Goal: Task Accomplishment & Management: Manage account settings

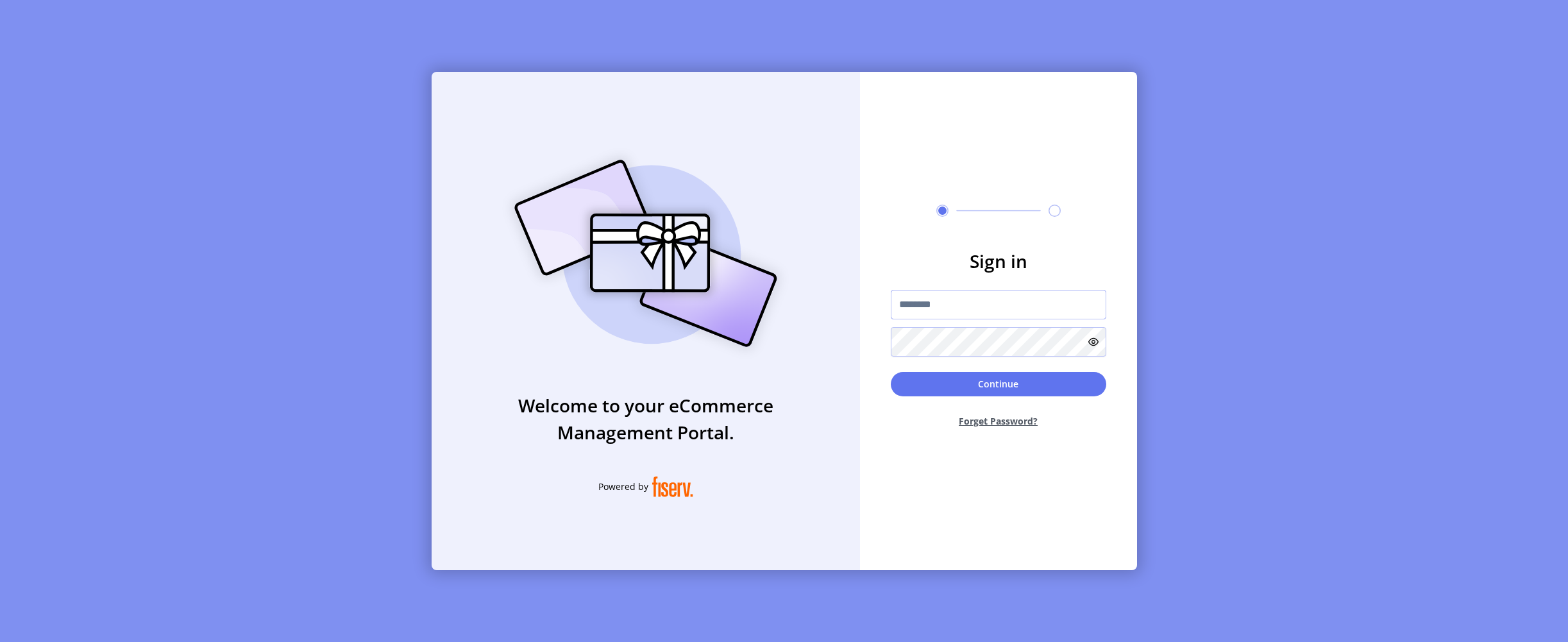
click at [957, 299] on input "text" at bounding box center [998, 304] width 215 height 30
click at [1015, 286] on form "Sign in Continue Forget Password?" at bounding box center [998, 343] width 277 height 191
click at [1015, 292] on input "text" at bounding box center [998, 304] width 215 height 30
click at [950, 439] on div "Sign in Continue Forget Password?" at bounding box center [998, 320] width 277 height 498
click at [985, 314] on input "text" at bounding box center [998, 304] width 215 height 30
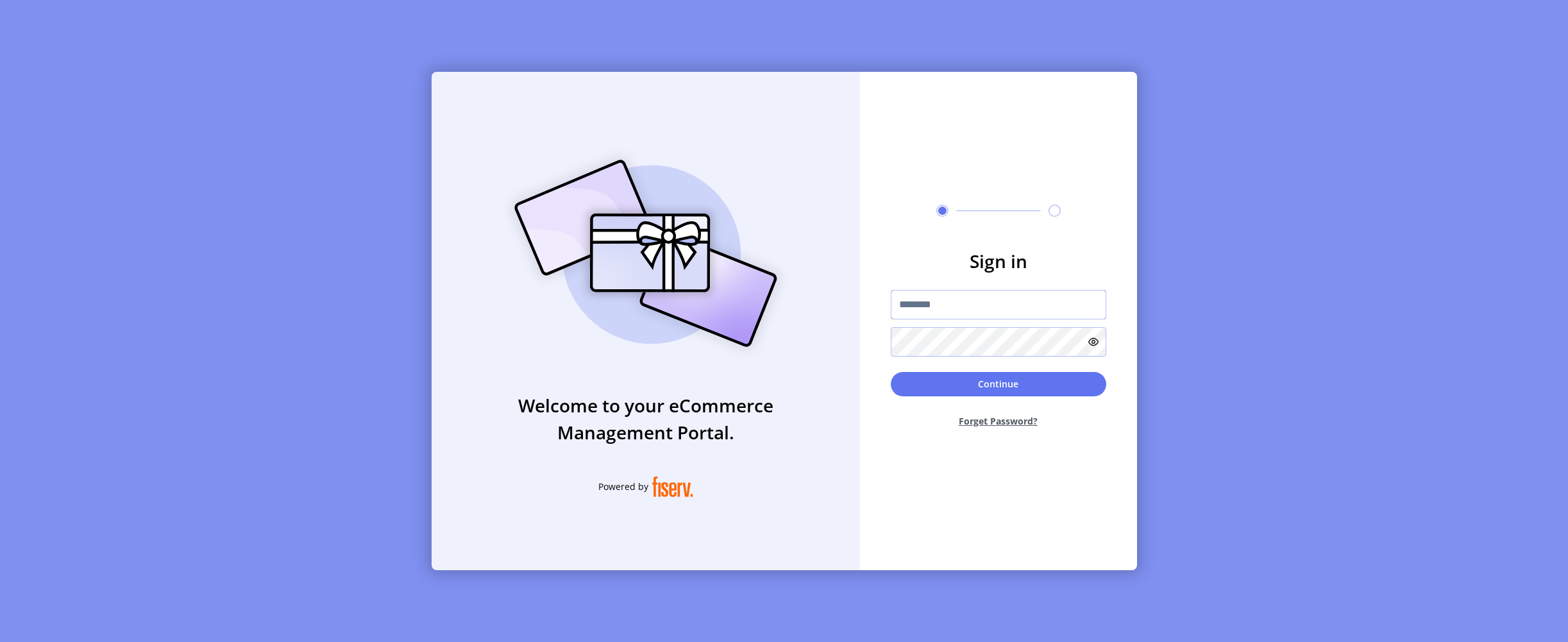
paste input "**********"
type input "**********"
click at [1021, 422] on button "Forget Password?" at bounding box center [998, 421] width 215 height 34
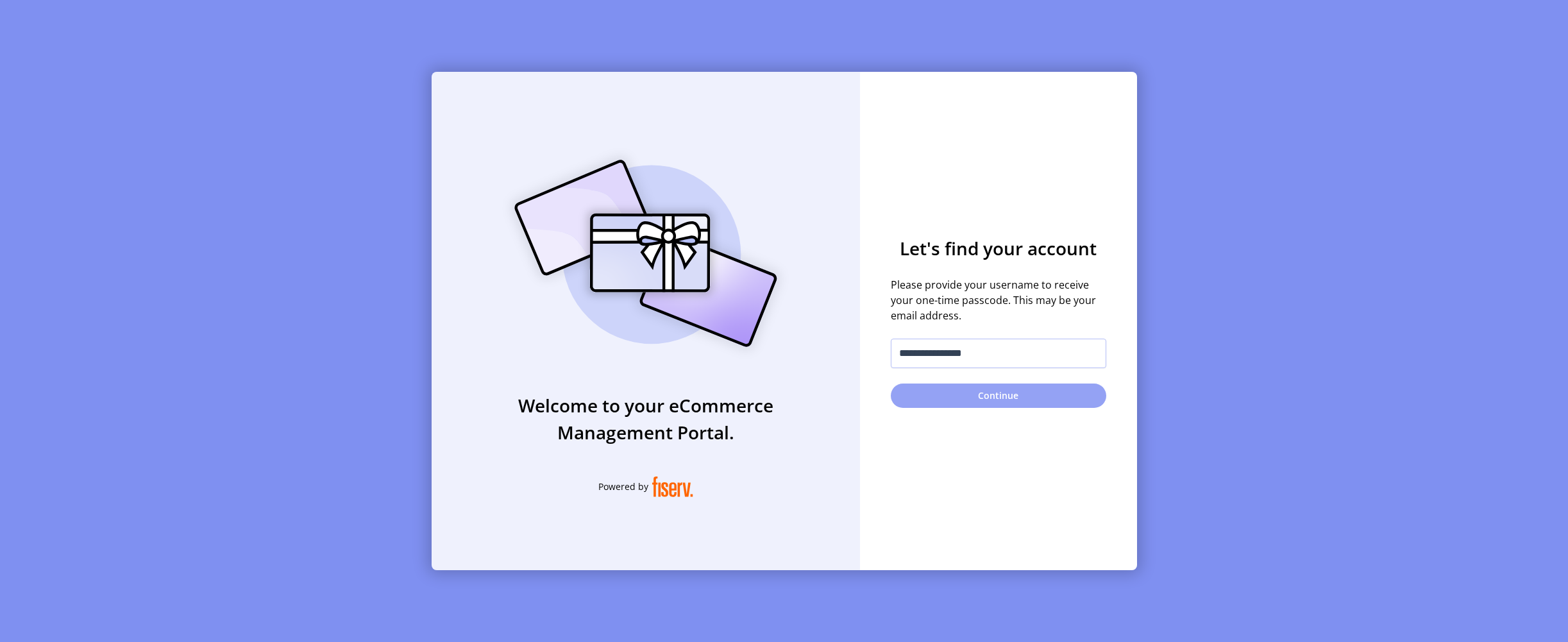
click at [1001, 392] on button "Continue" at bounding box center [998, 395] width 215 height 24
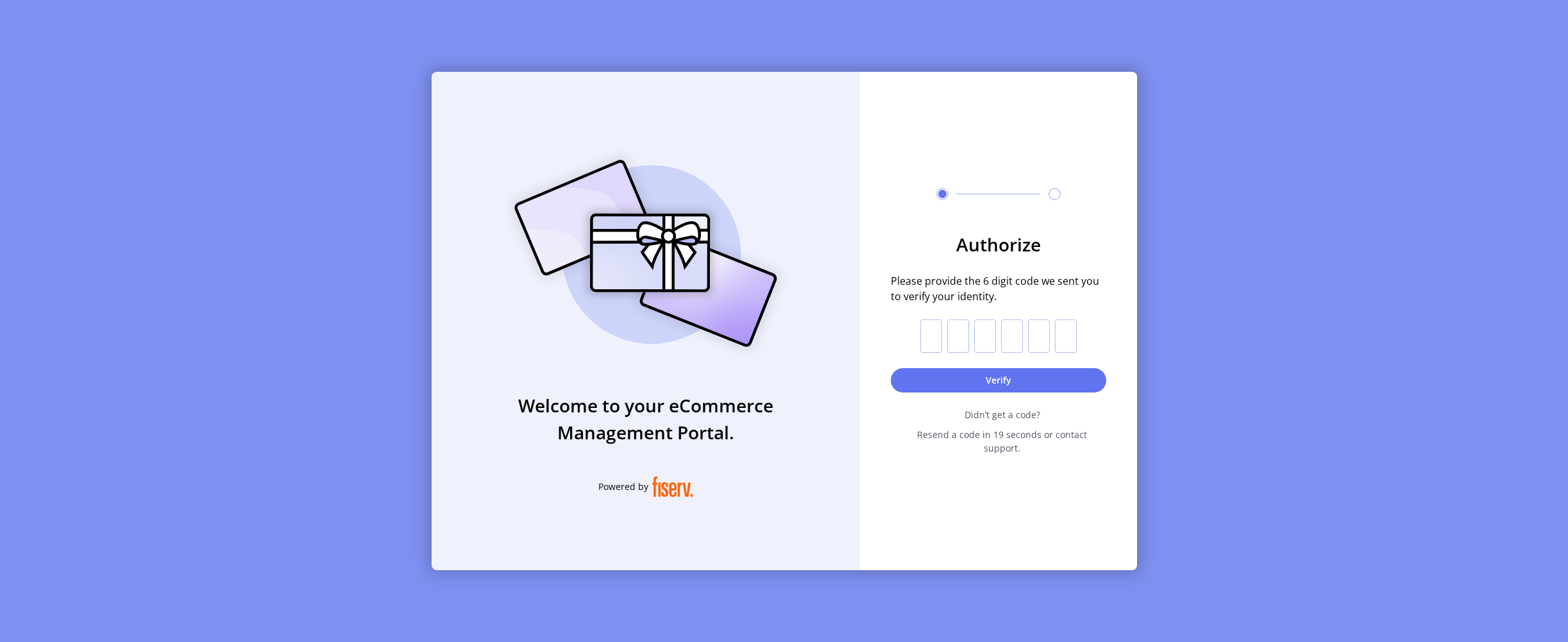
click at [1043, 224] on div "Authorize Please provide the 6 digit code we sent you to verify your identity. …" at bounding box center [998, 320] width 277 height 498
click at [1068, 297] on span "Please provide the 6 digit code we sent you to verify your identity." at bounding box center [998, 288] width 215 height 31
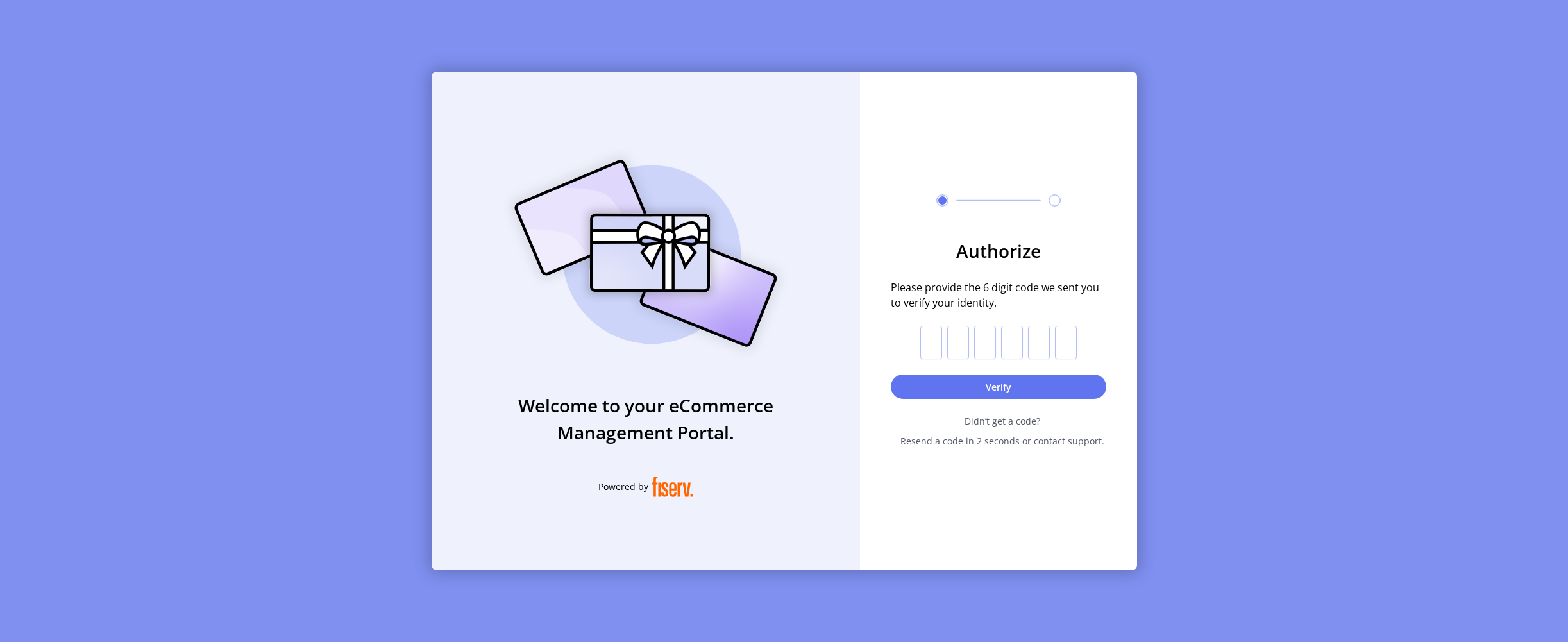
drag, startPoint x: 1094, startPoint y: 324, endPoint x: 963, endPoint y: 334, distance: 131.4
click at [1094, 324] on form "Authorize Please provide the 6 digit code we sent you to verify your identity. …" at bounding box center [998, 342] width 277 height 211
click at [924, 343] on input "text" at bounding box center [930, 342] width 22 height 33
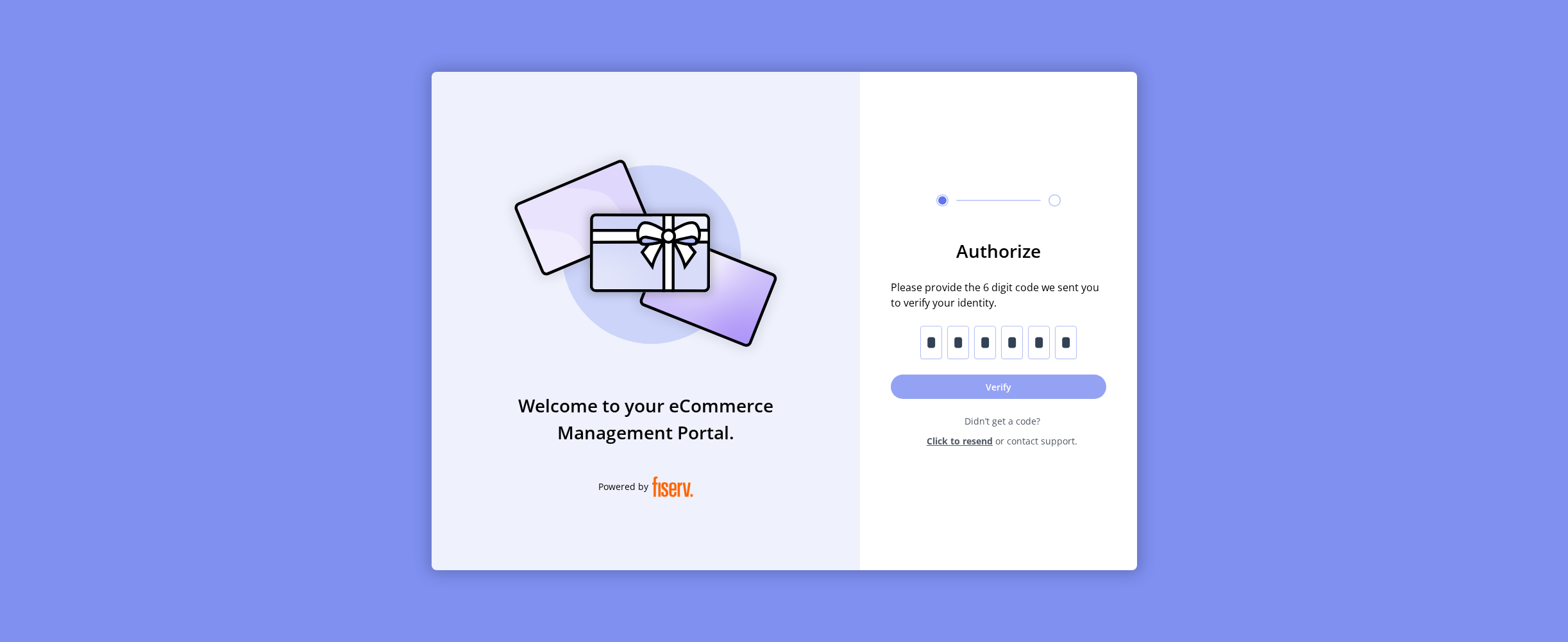
click at [946, 382] on button "Verify" at bounding box center [998, 386] width 215 height 24
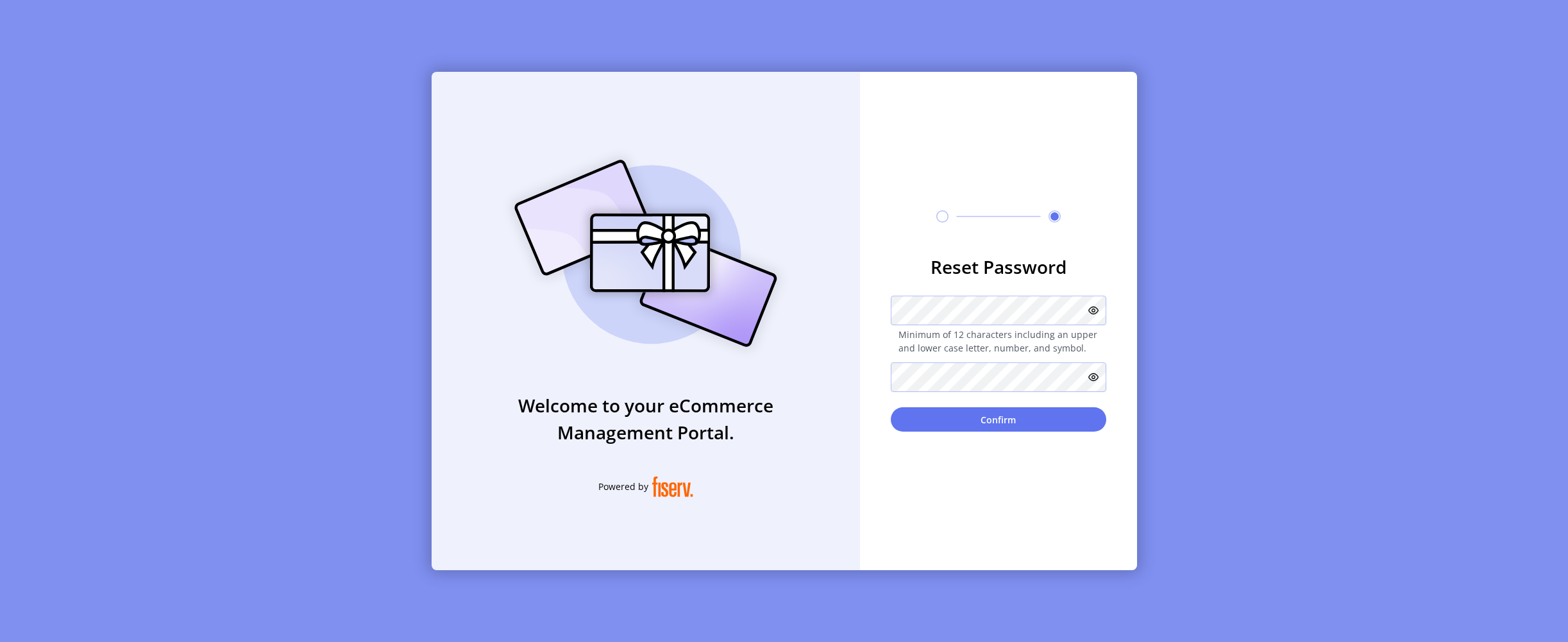
click at [1007, 433] on div "**********" at bounding box center [998, 320] width 277 height 498
click at [1013, 423] on button "Confirm" at bounding box center [998, 419] width 215 height 24
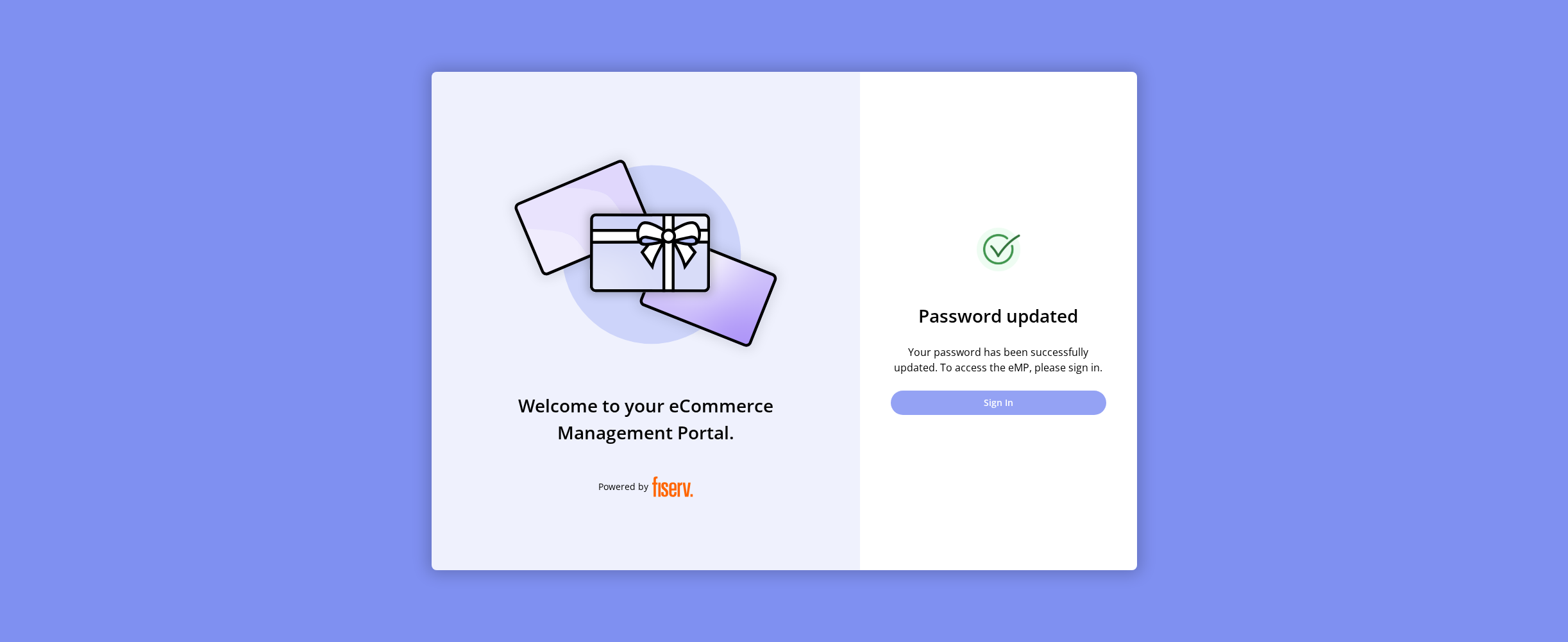
click at [1010, 393] on button "Sign In" at bounding box center [998, 402] width 215 height 24
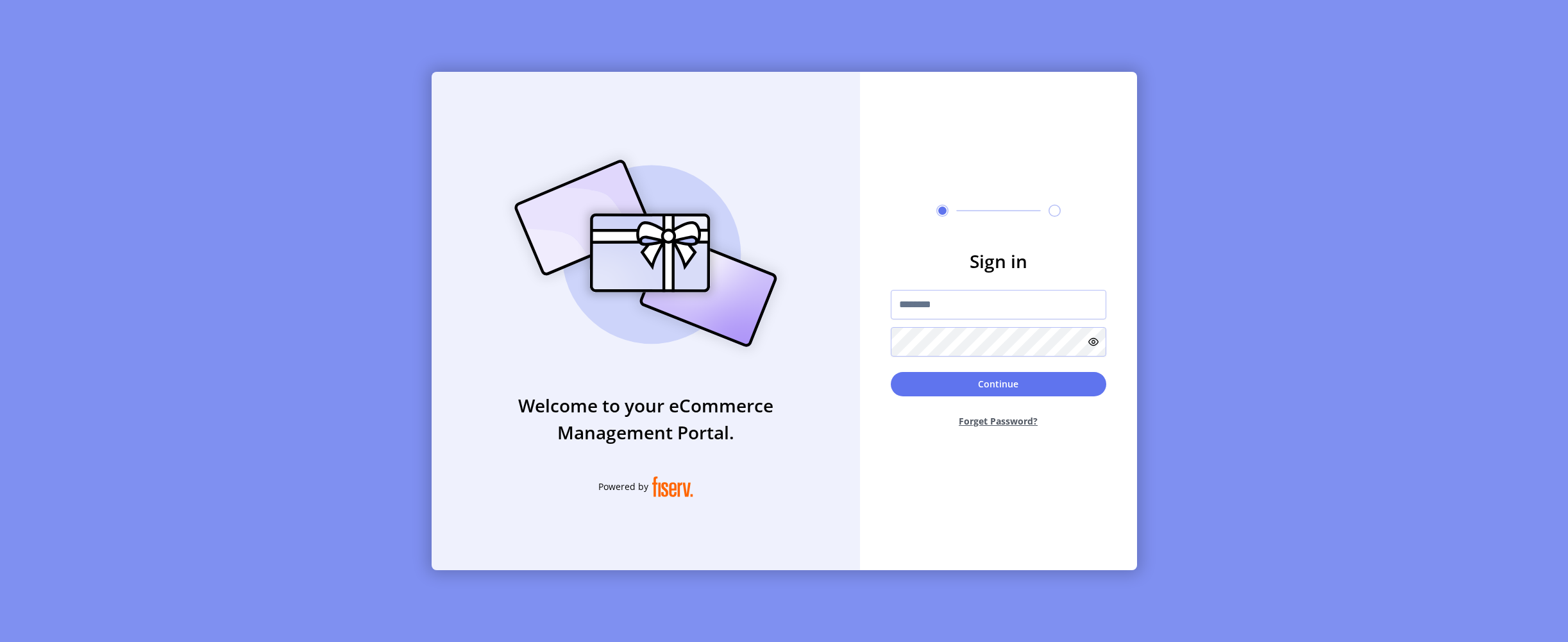
type input "**********"
click at [982, 392] on button "Continue" at bounding box center [998, 383] width 215 height 24
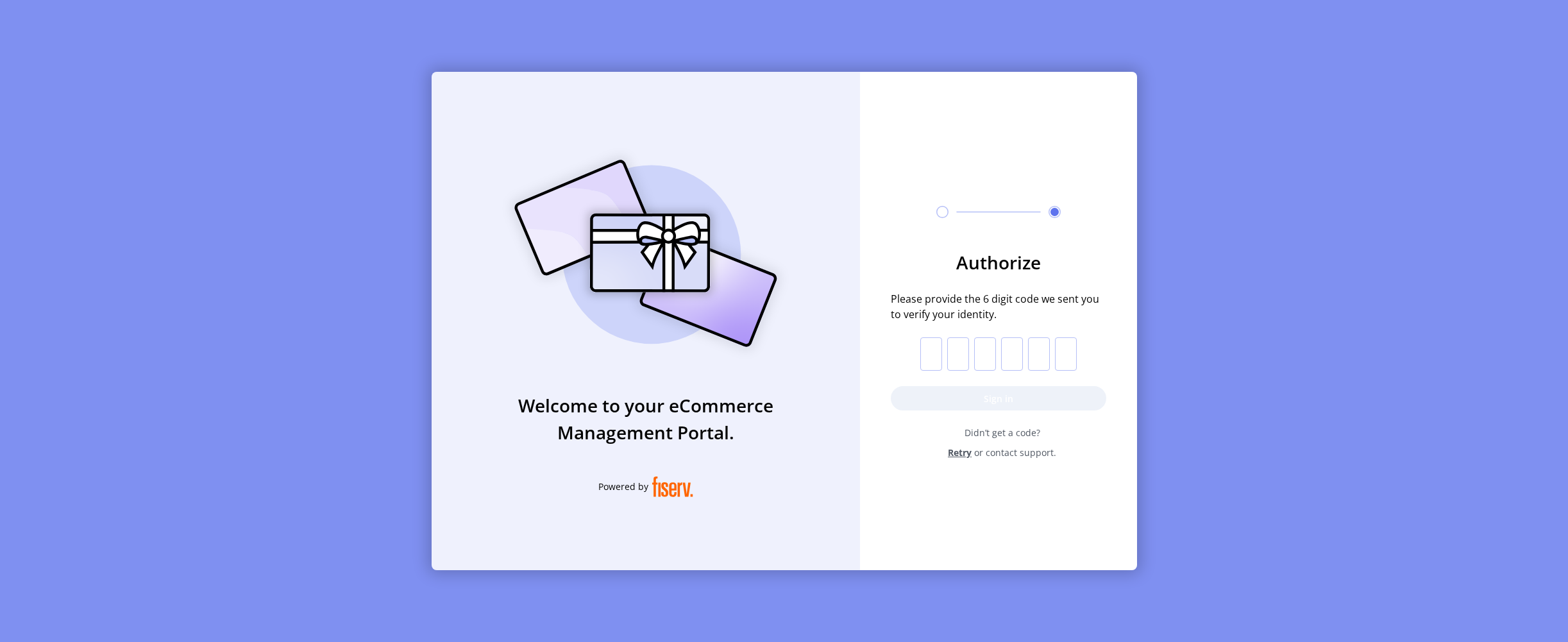
click at [931, 355] on input "text" at bounding box center [930, 354] width 22 height 33
drag, startPoint x: 1020, startPoint y: 363, endPoint x: 973, endPoint y: 362, distance: 47.0
click at [1020, 363] on input "text" at bounding box center [1012, 354] width 22 height 33
click at [921, 354] on input "text" at bounding box center [930, 354] width 22 height 33
paste input "*"
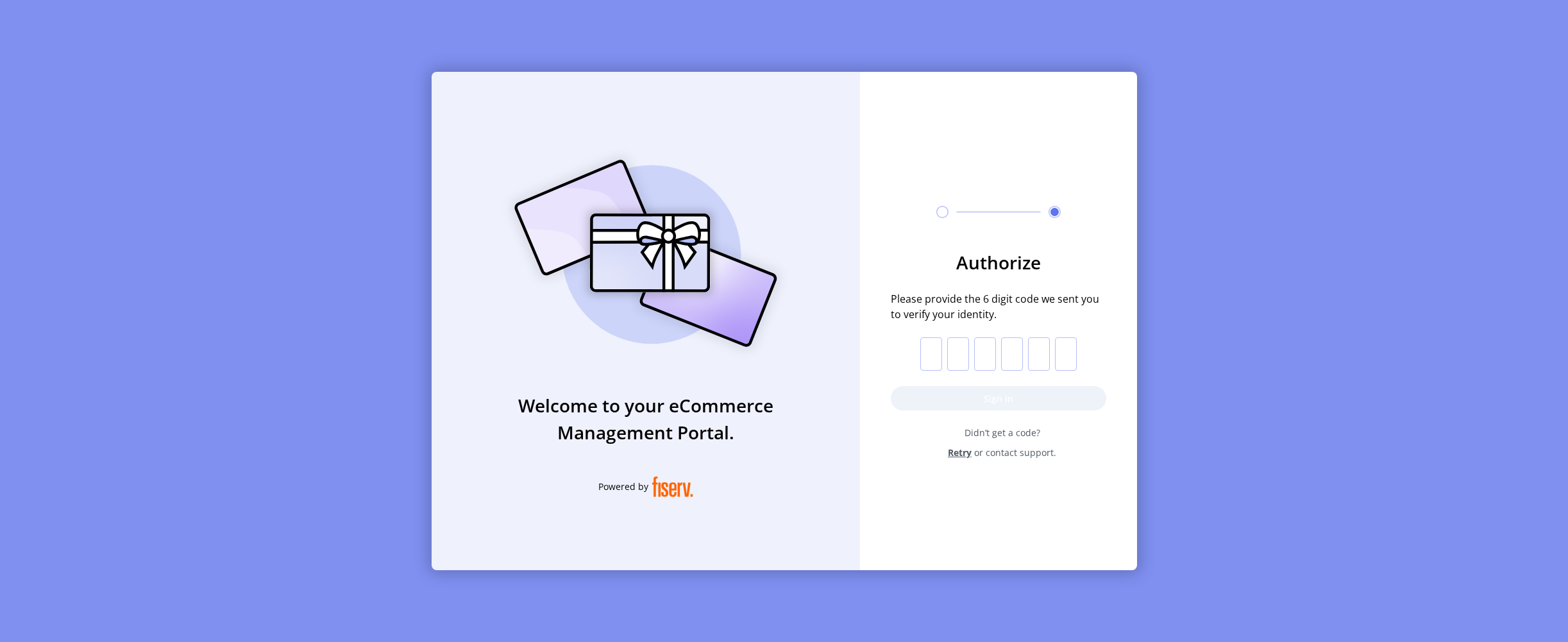
type input "*"
click at [979, 400] on button "Sign in" at bounding box center [998, 398] width 215 height 24
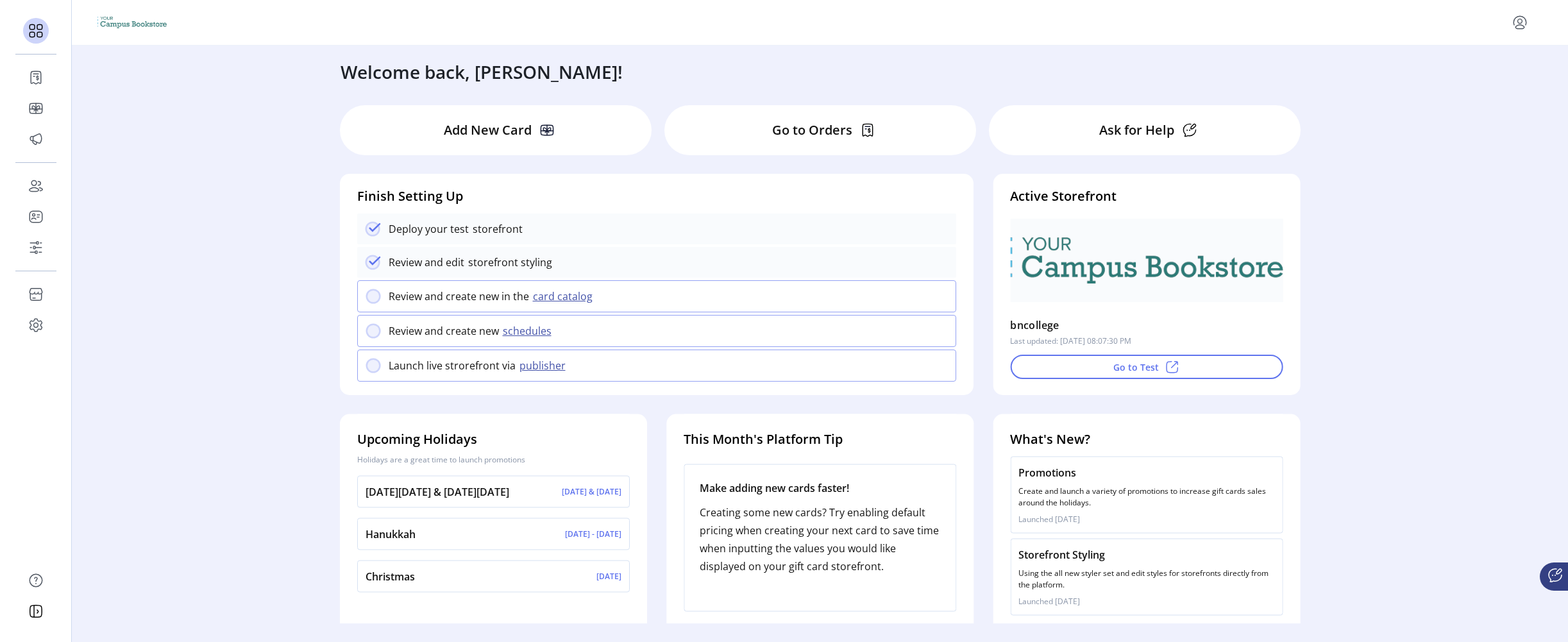
scroll to position [24, 0]
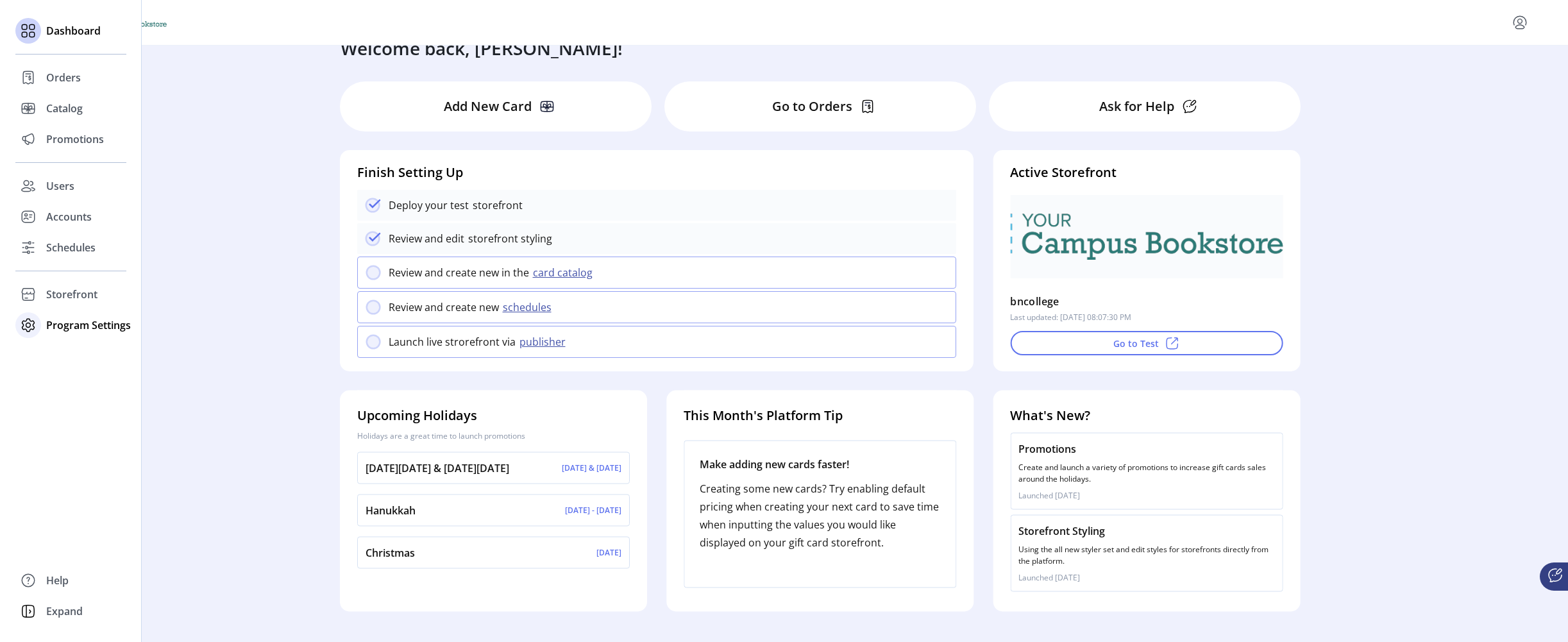
click at [87, 315] on div "Program Settings" at bounding box center [71, 325] width 111 height 31
click at [68, 320] on span "Program Settings" at bounding box center [89, 325] width 85 height 15
click at [74, 328] on span "Program Settings" at bounding box center [89, 325] width 85 height 15
click at [75, 349] on span "Templates" at bounding box center [71, 350] width 51 height 15
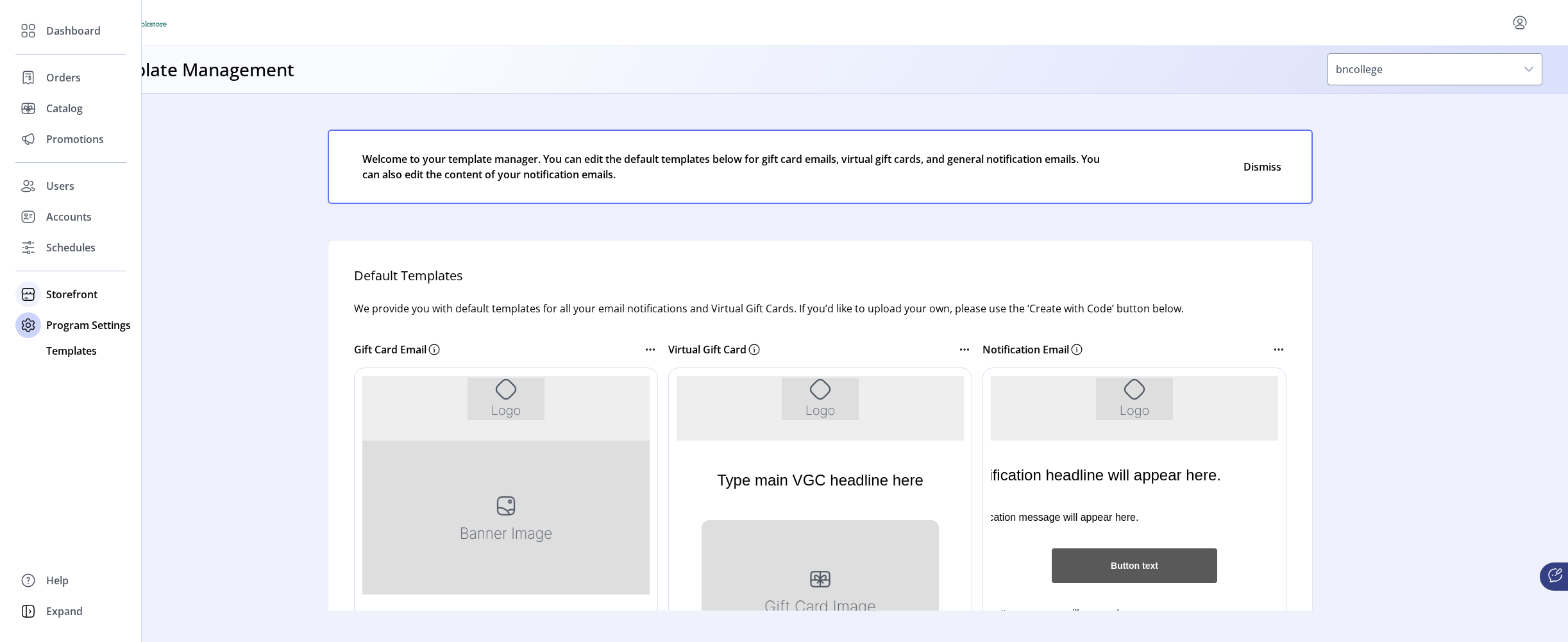
click at [36, 297] on icon at bounding box center [28, 294] width 21 height 21
click at [66, 319] on span "Configuration" at bounding box center [80, 319] width 67 height 15
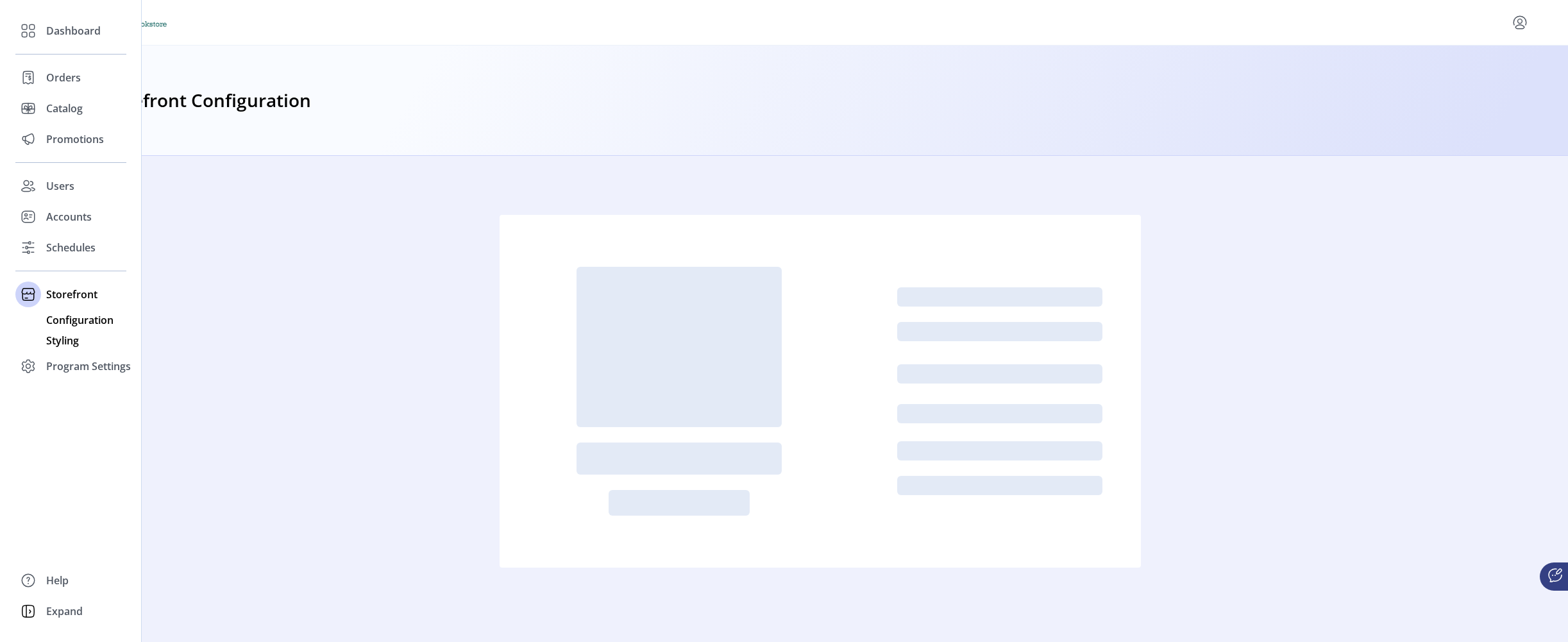
click at [72, 343] on span "Styling" at bounding box center [62, 340] width 33 height 15
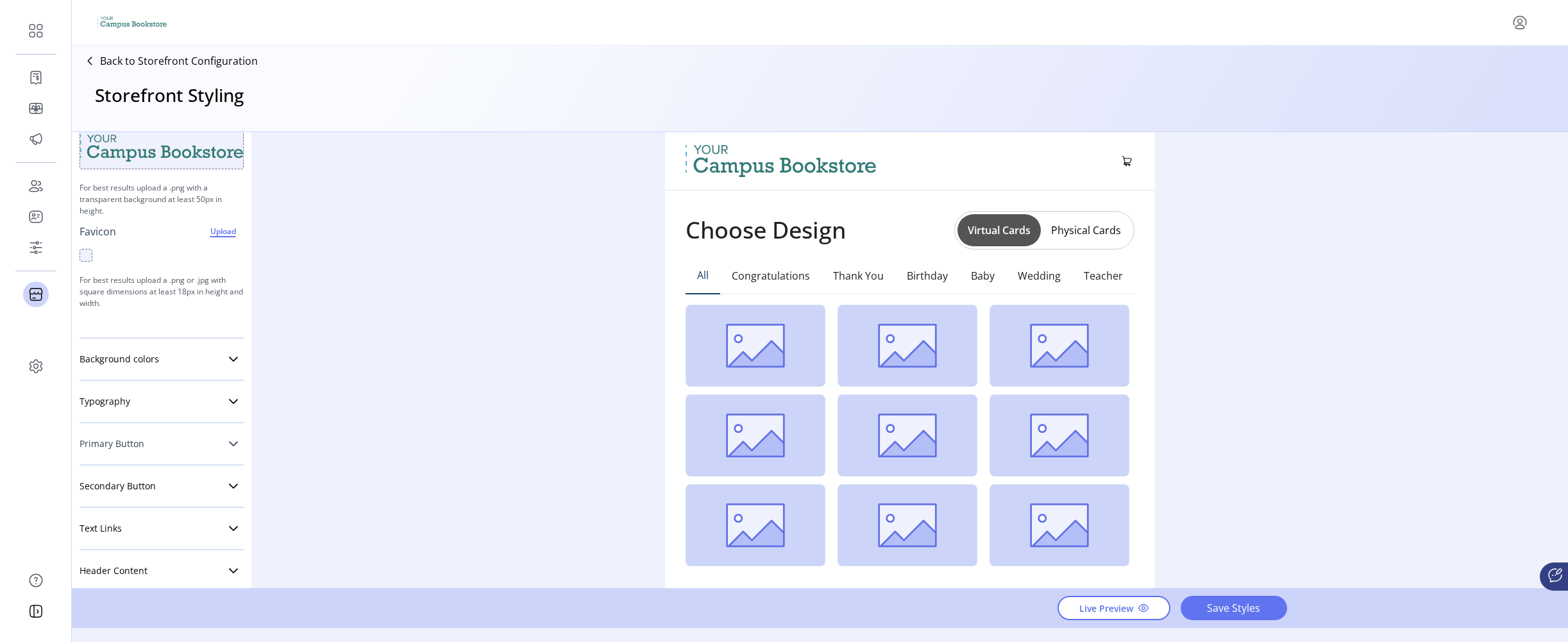
scroll to position [166, 0]
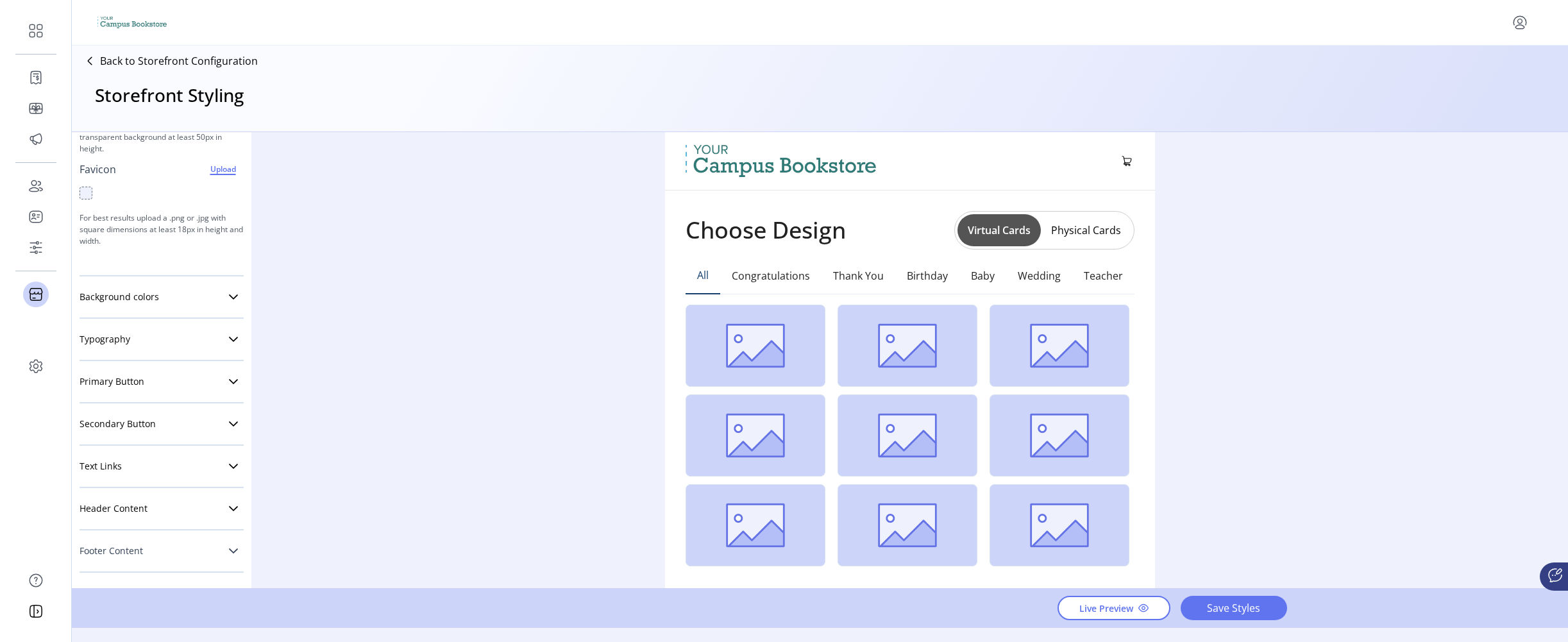
click at [193, 551] on link "Footer Content" at bounding box center [162, 551] width 165 height 25
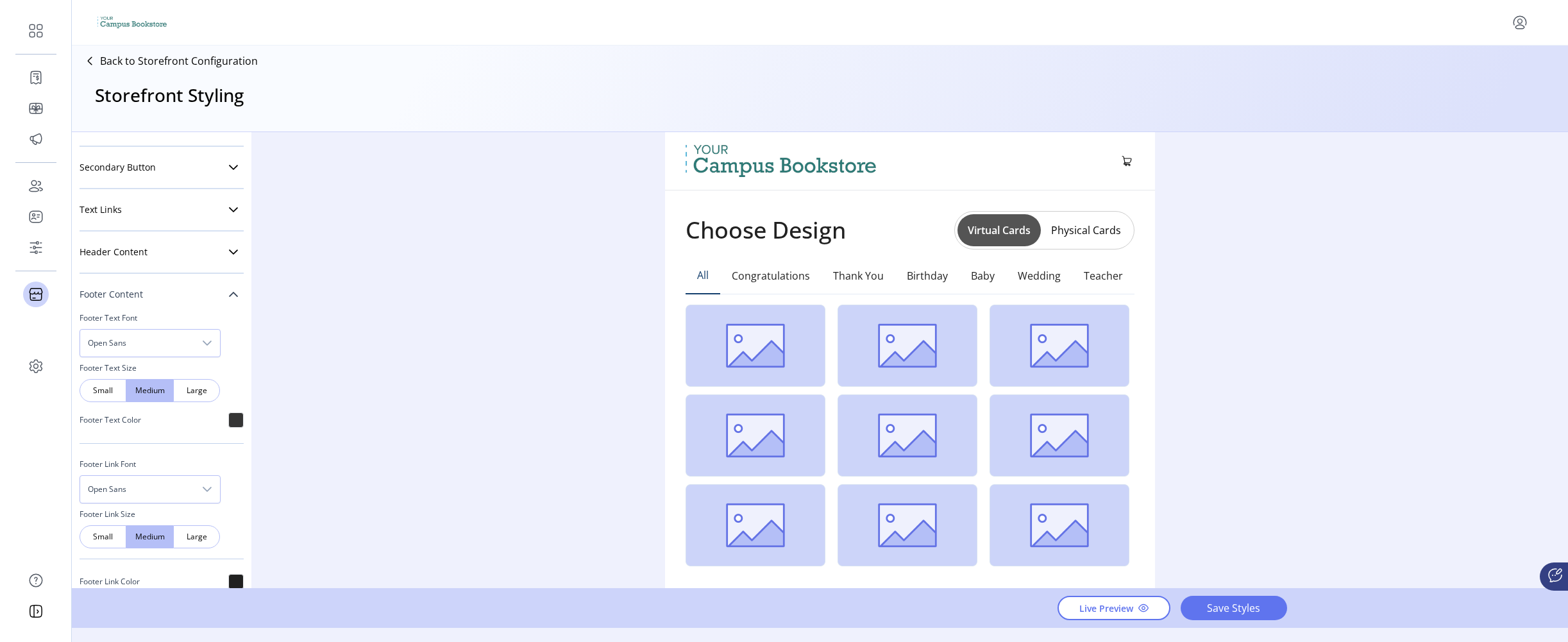
click at [200, 299] on link "Footer Content" at bounding box center [162, 294] width 165 height 25
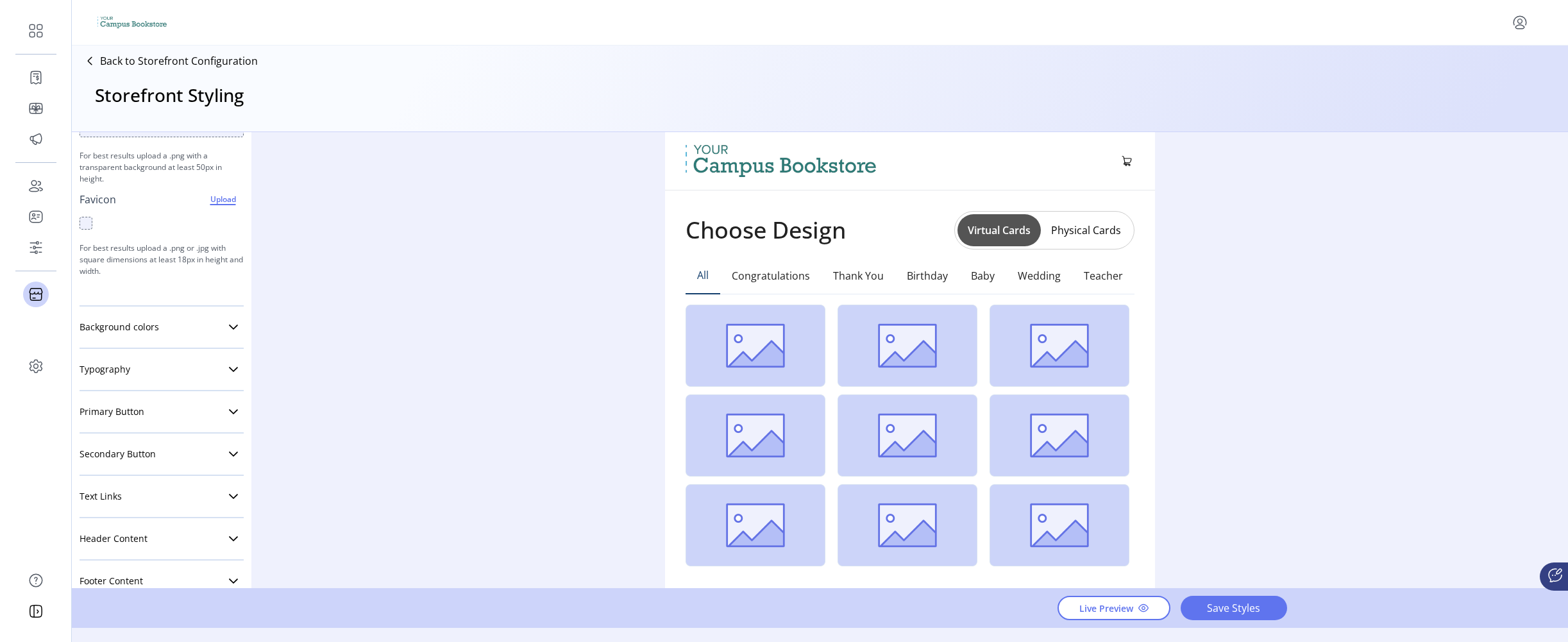
scroll to position [166, 0]
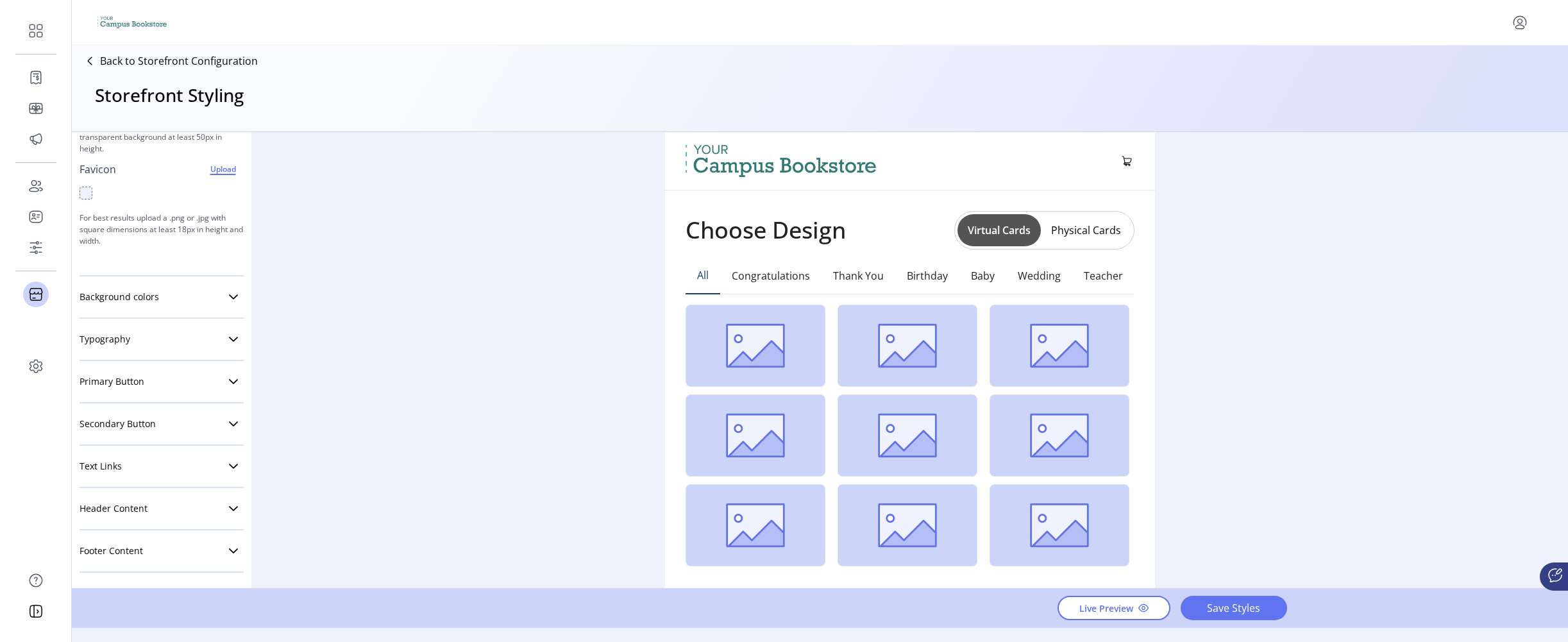
click at [160, 529] on div "Header Content Cart Badge Color Cart Number Color" at bounding box center [162, 509] width 165 height 42
click at [175, 515] on link "Header Content" at bounding box center [162, 508] width 165 height 25
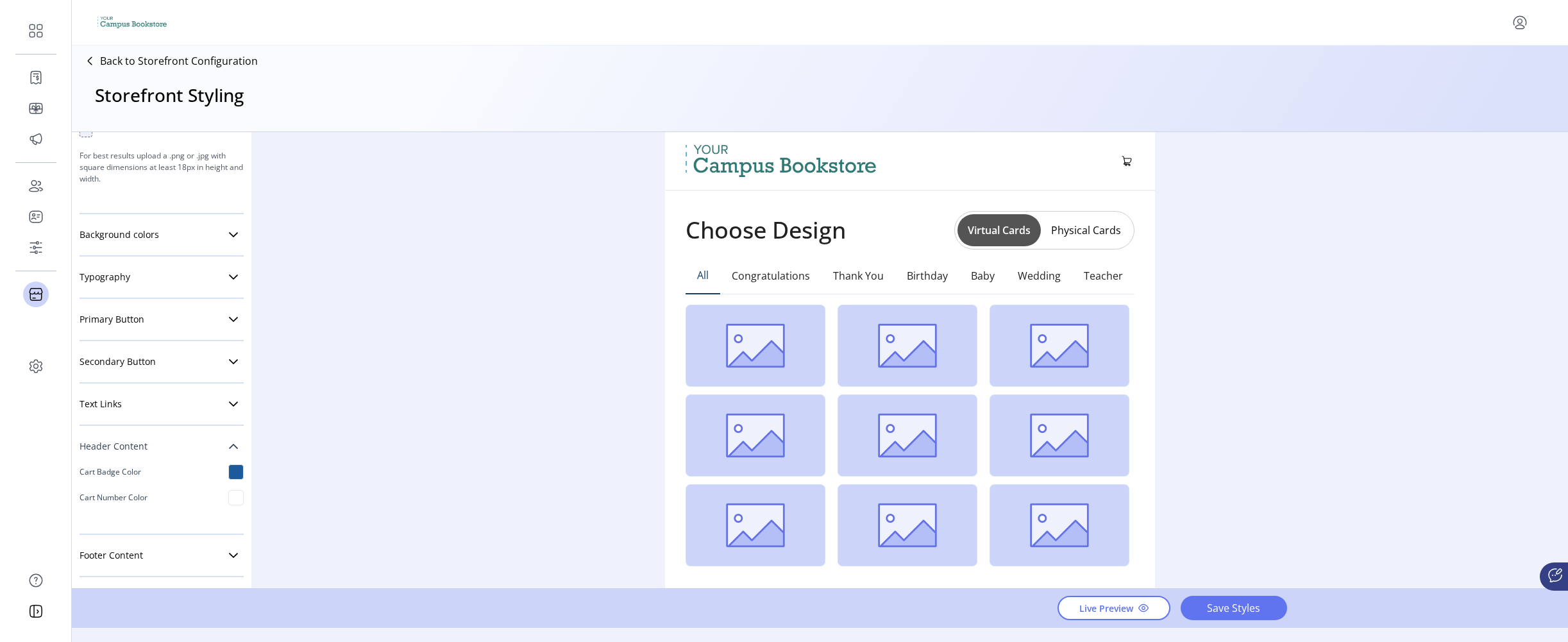
click at [182, 436] on link "Header Content" at bounding box center [162, 446] width 165 height 25
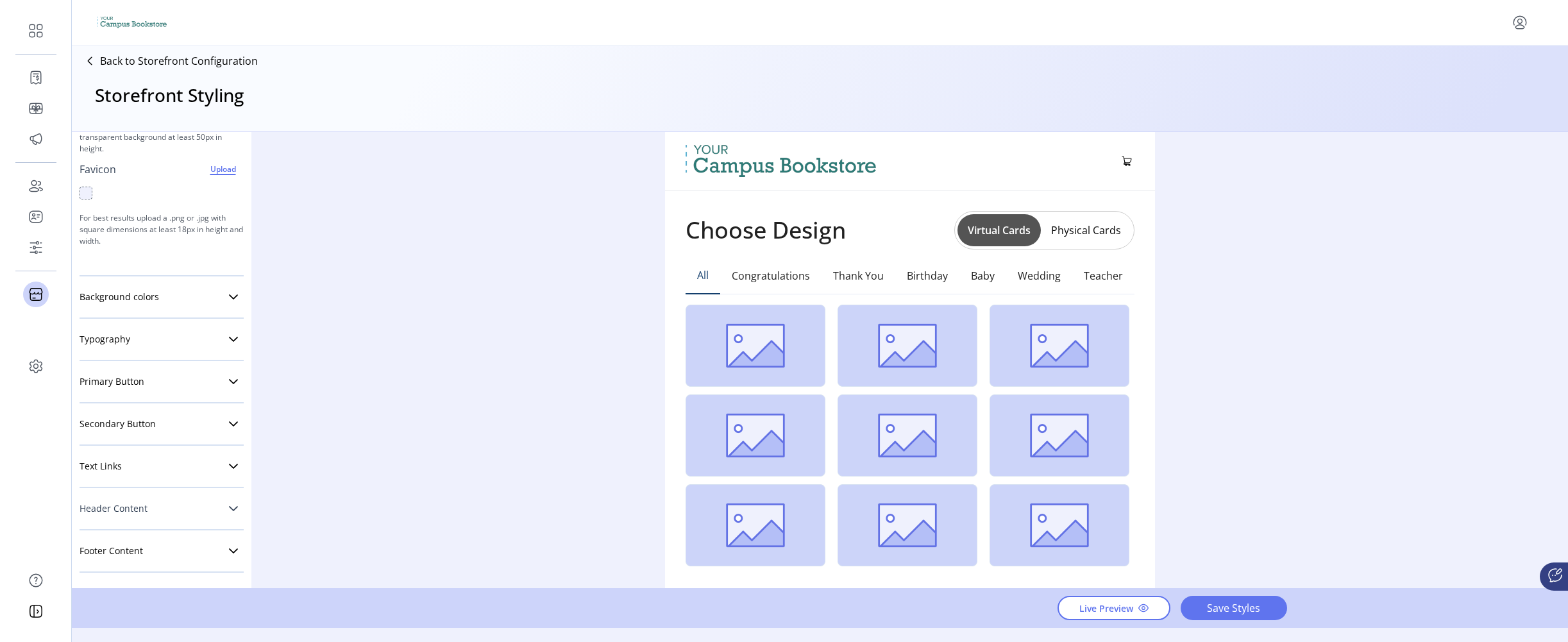
click at [182, 436] on div "Brand Logo Upload For best results upload a .png with a transparent background …" at bounding box center [162, 288] width 165 height 568
click at [181, 496] on link "Header Content" at bounding box center [162, 508] width 165 height 25
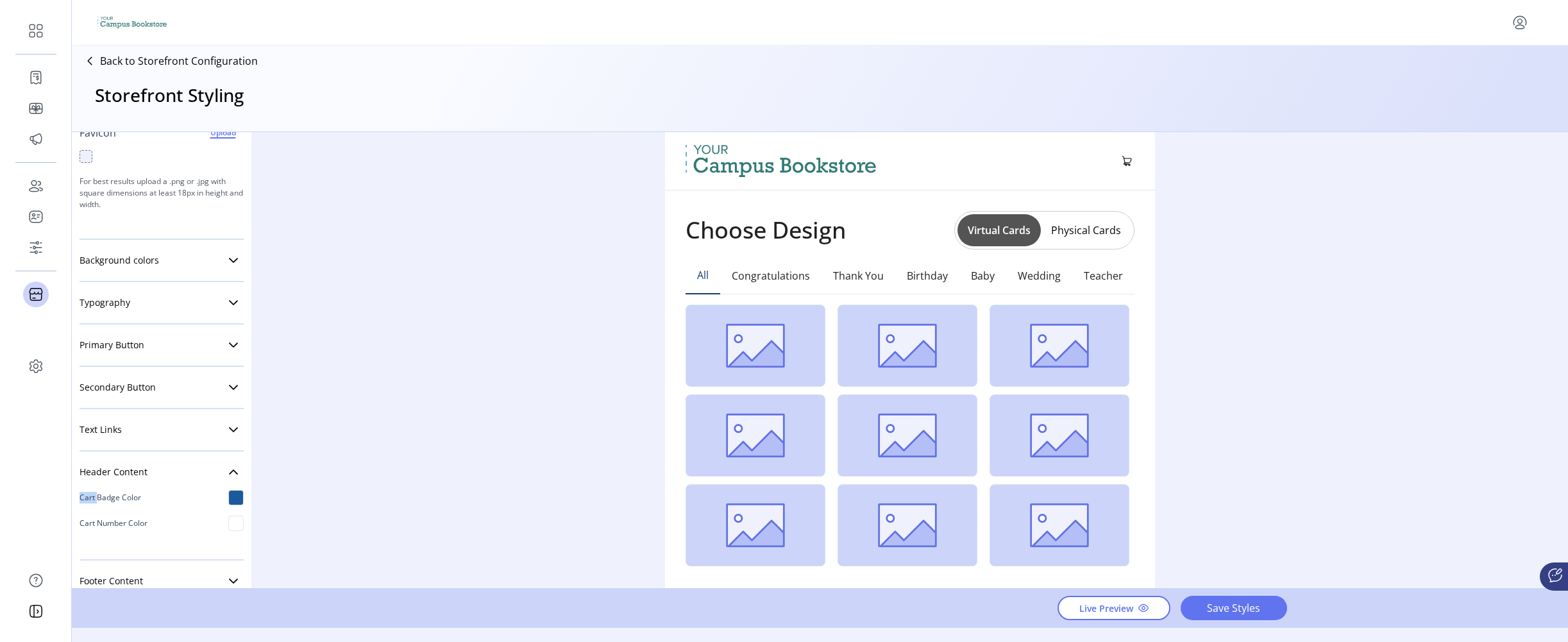
scroll to position [226, 0]
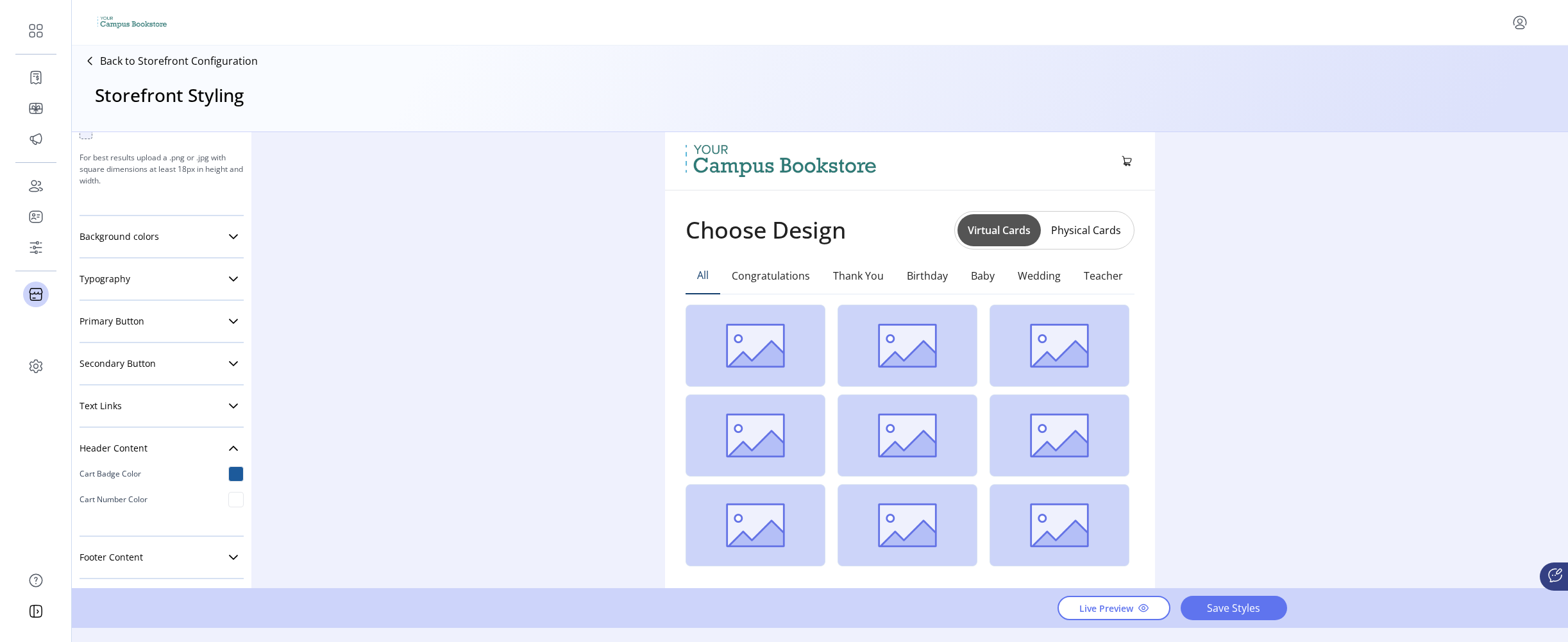
click at [166, 495] on div "Cart Number Color" at bounding box center [162, 499] width 165 height 25
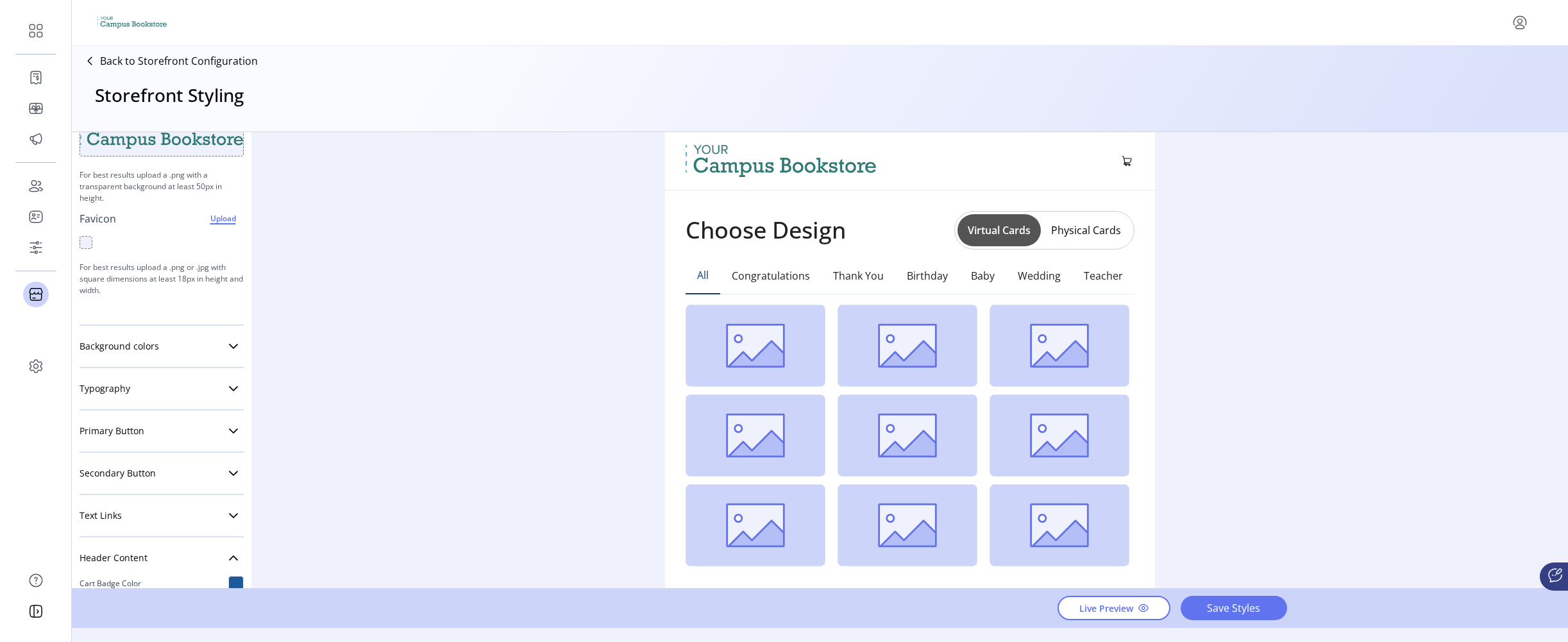
scroll to position [232, 0]
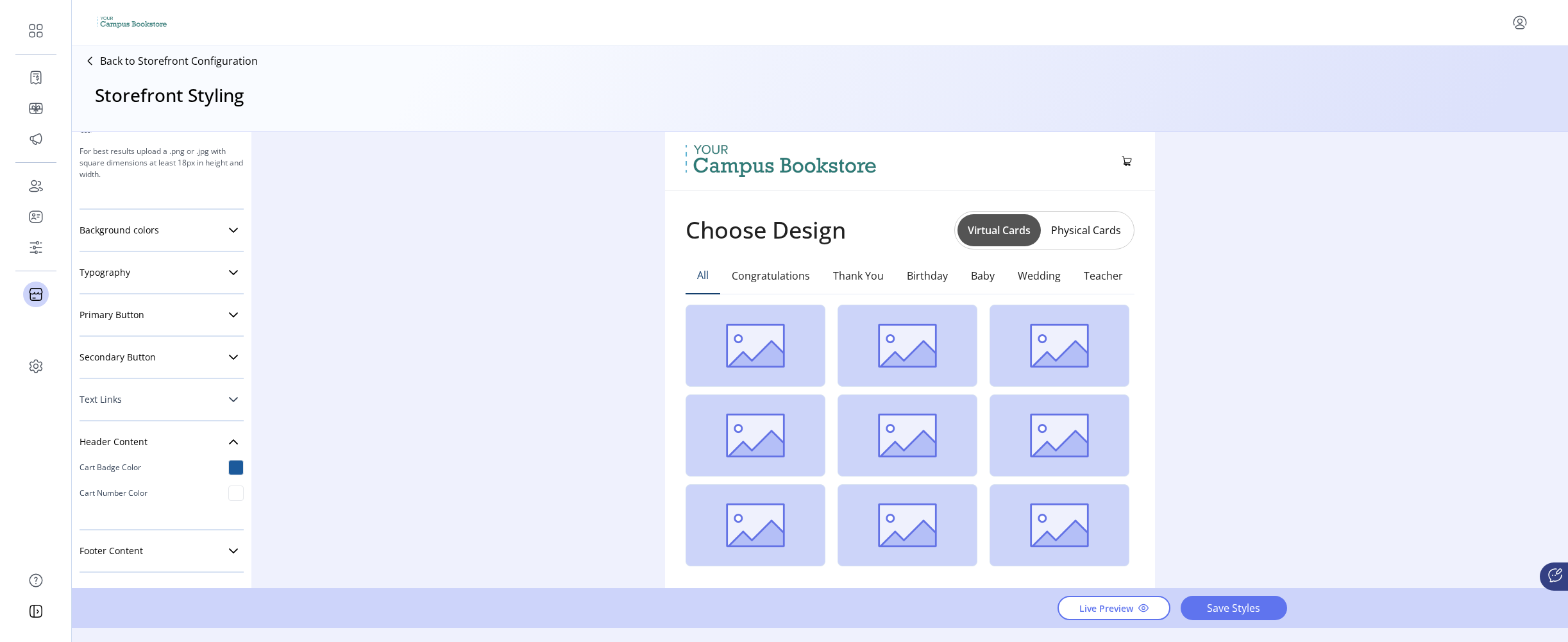
click at [207, 390] on link "Text Links" at bounding box center [162, 400] width 165 height 25
click at [215, 362] on link "Secondary Button" at bounding box center [162, 357] width 165 height 25
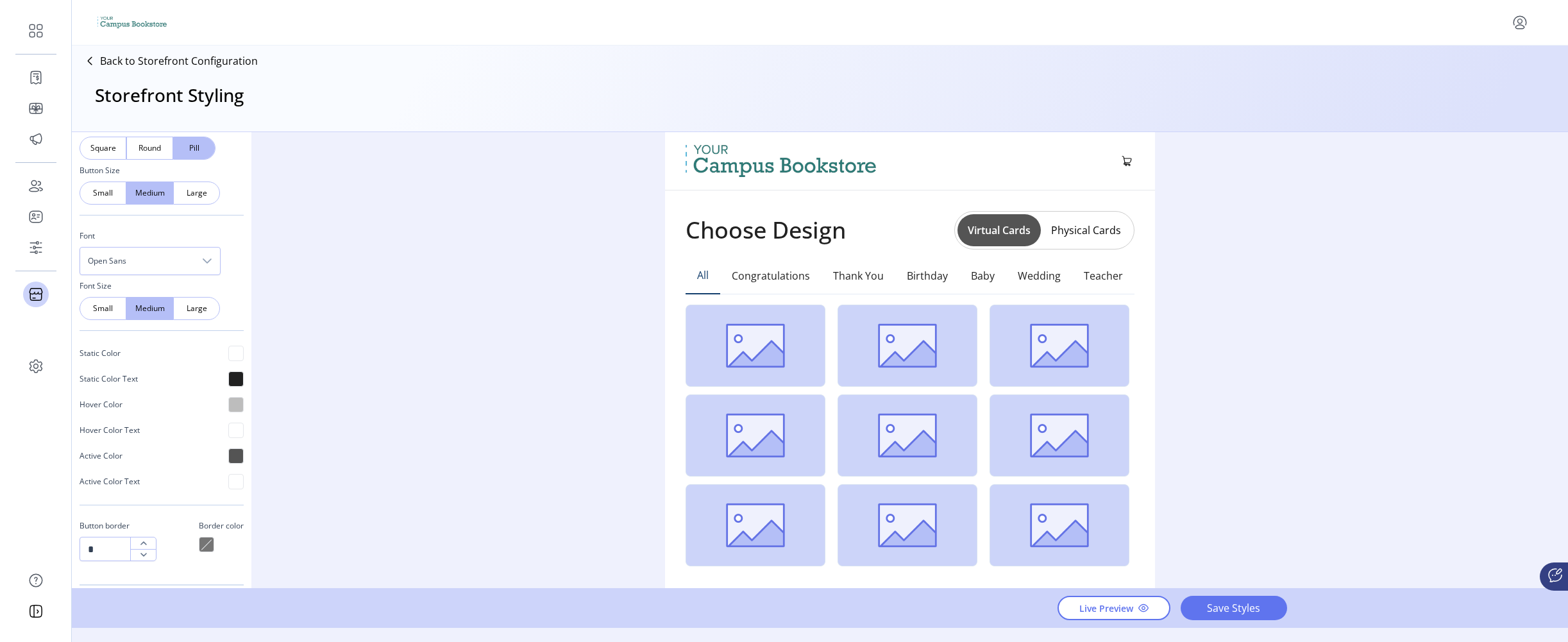
scroll to position [489, 0]
click at [175, 262] on span "Open Sans" at bounding box center [137, 260] width 114 height 27
click at [144, 237] on p "Font" at bounding box center [162, 234] width 165 height 22
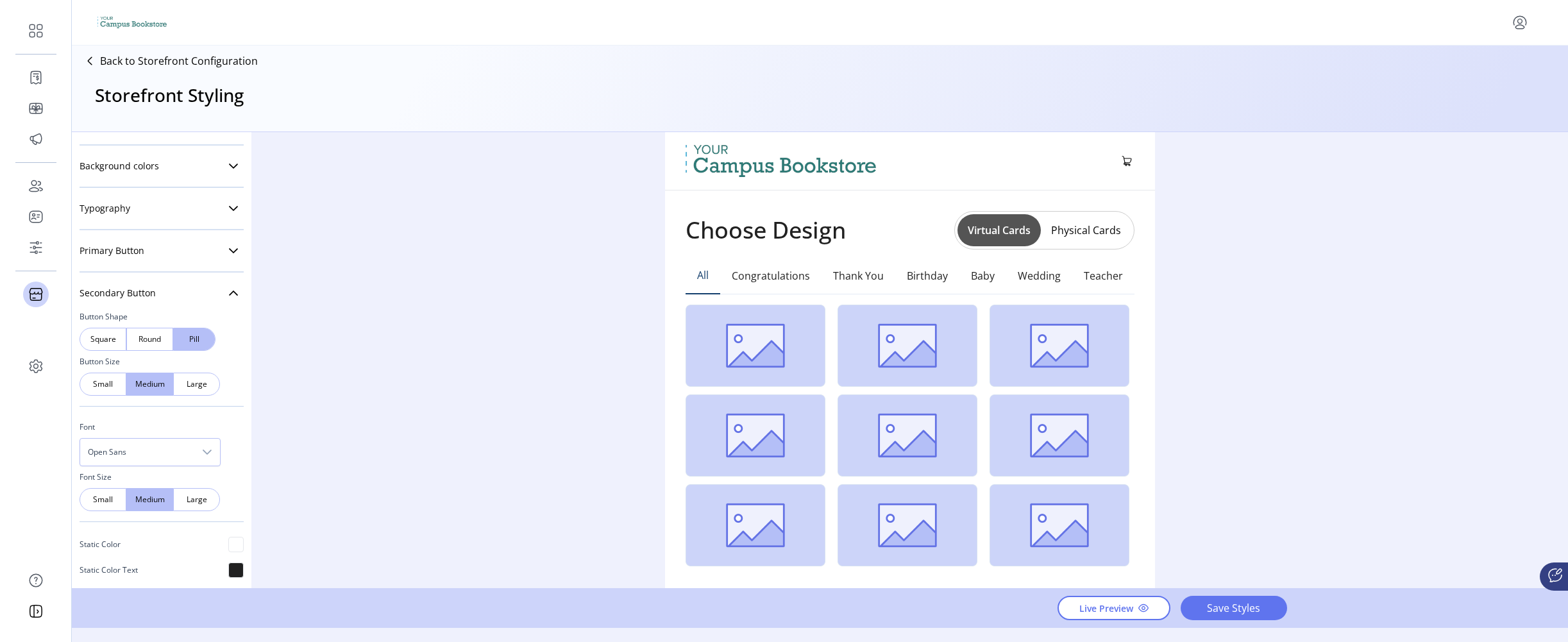
scroll to position [232, 0]
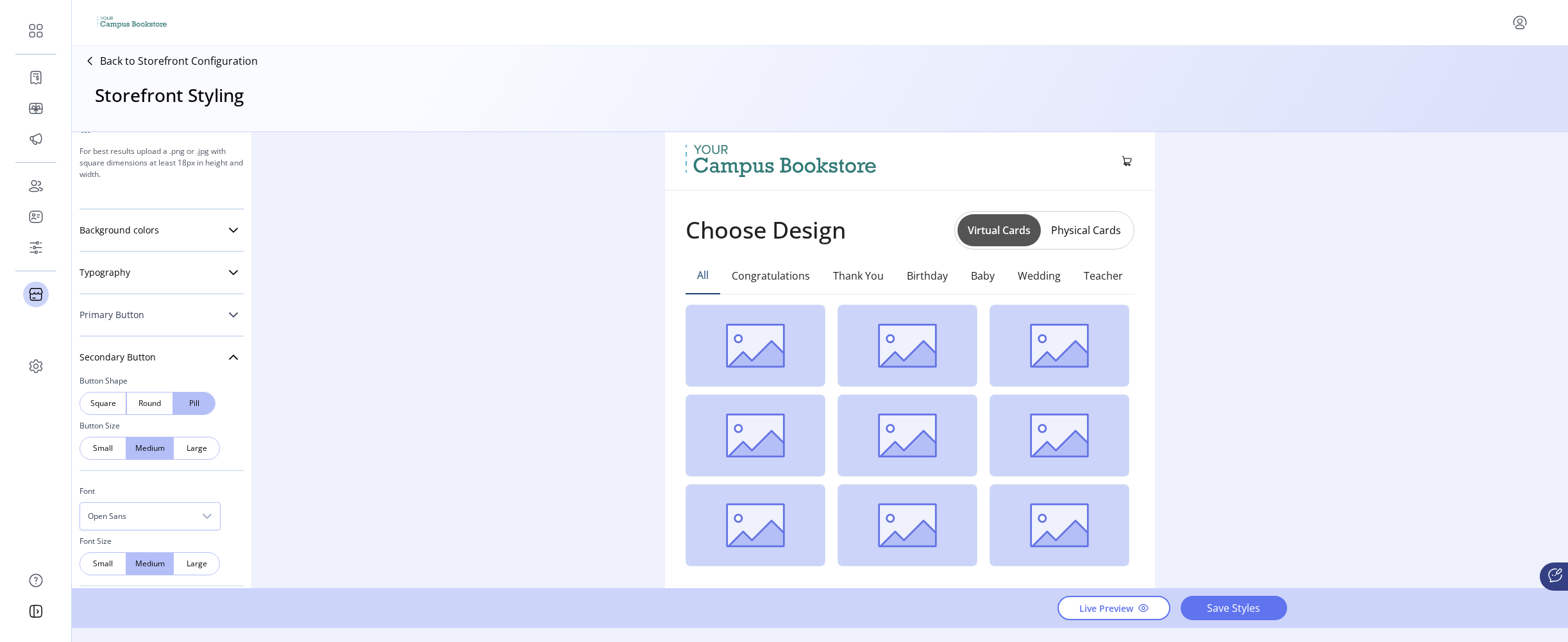
click at [162, 303] on link "Primary Button" at bounding box center [162, 315] width 165 height 25
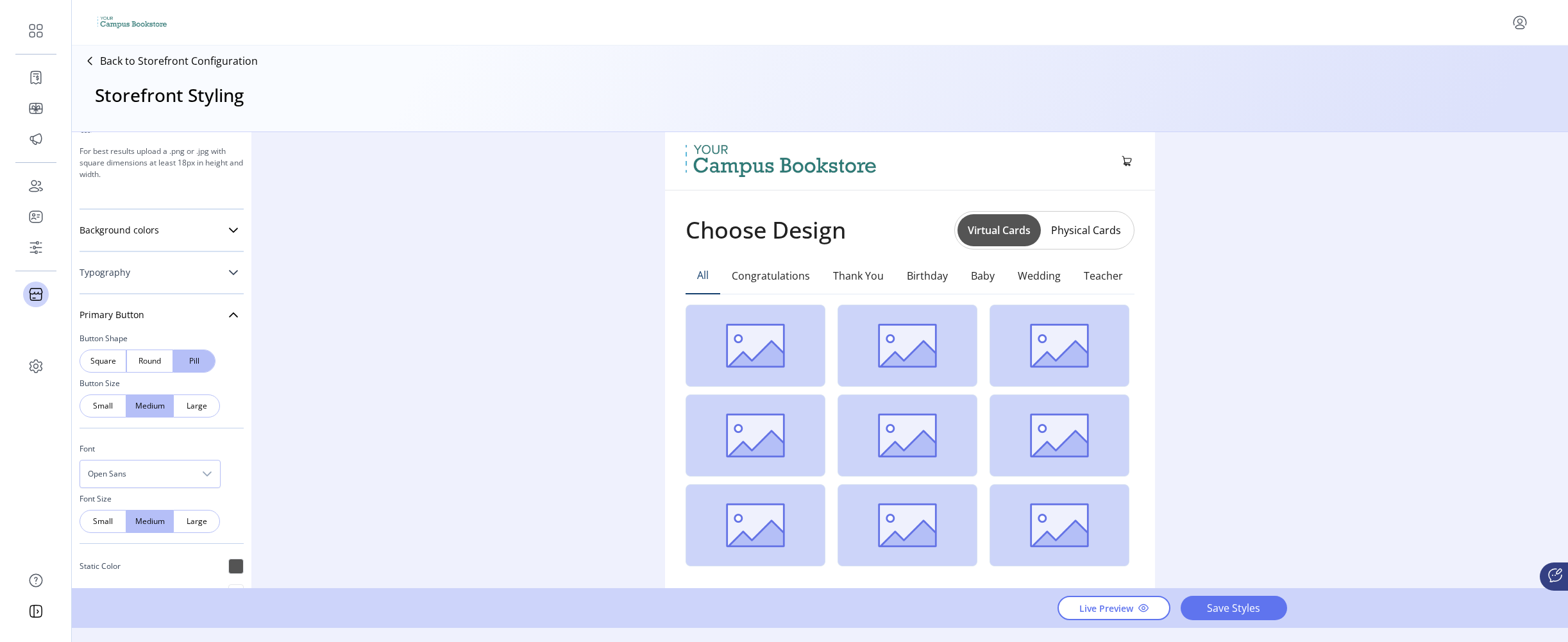
click at [193, 279] on link "Typography" at bounding box center [162, 272] width 165 height 25
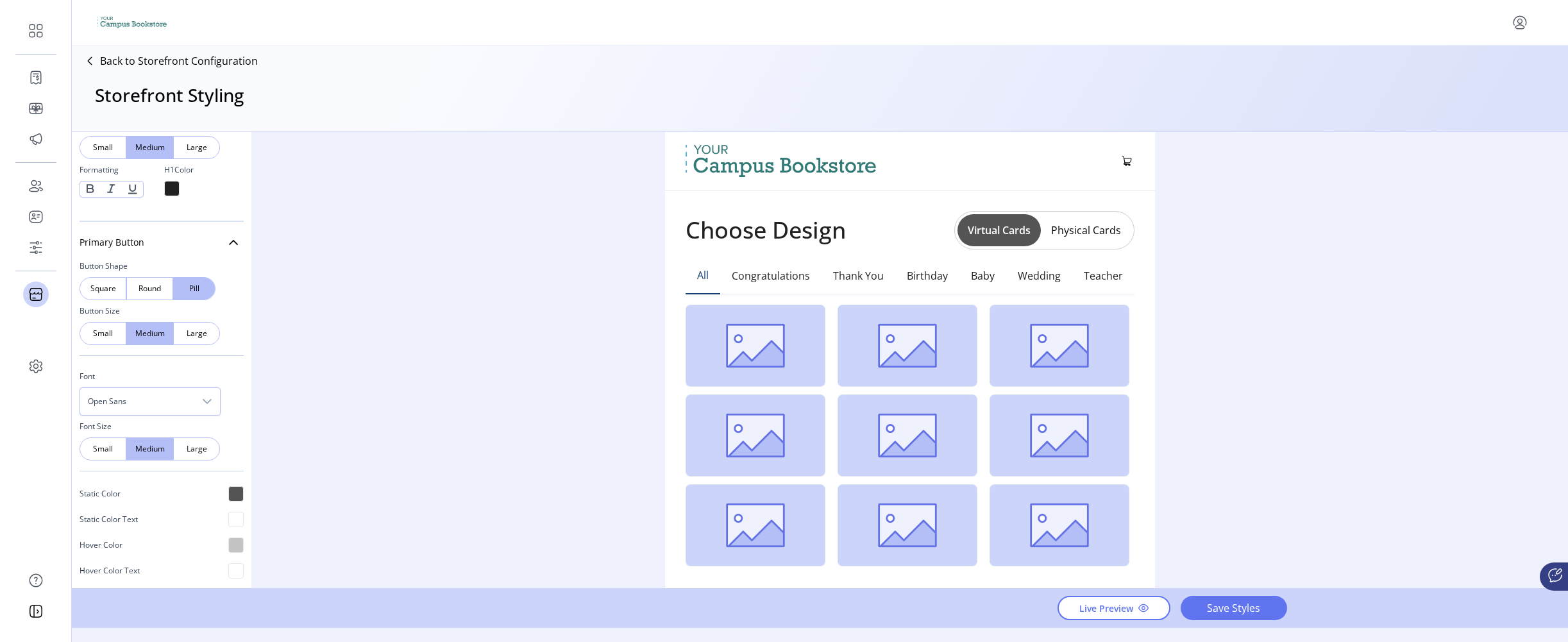
scroll to position [618, 0]
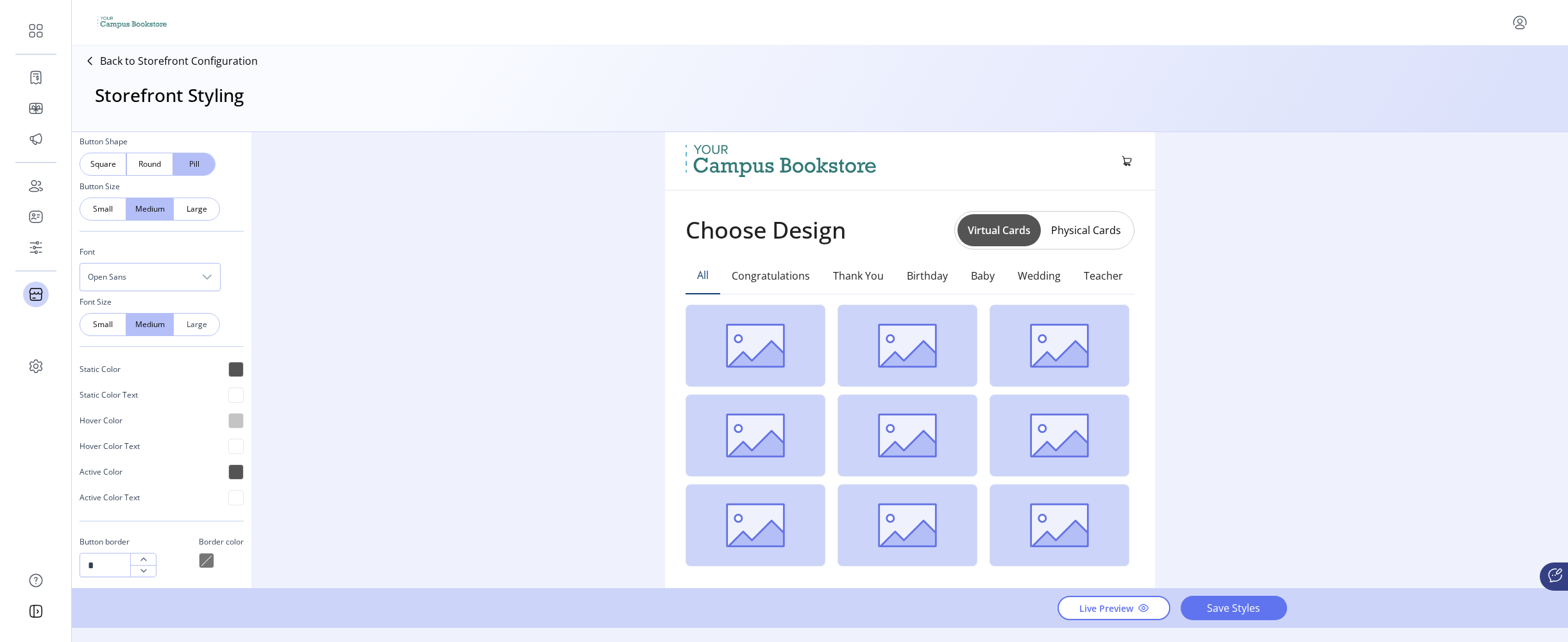
click at [197, 321] on span "Large" at bounding box center [196, 324] width 14 height 12
click at [153, 324] on span "Medium" at bounding box center [149, 324] width 14 height 12
click at [189, 323] on span "Large" at bounding box center [196, 324] width 14 height 12
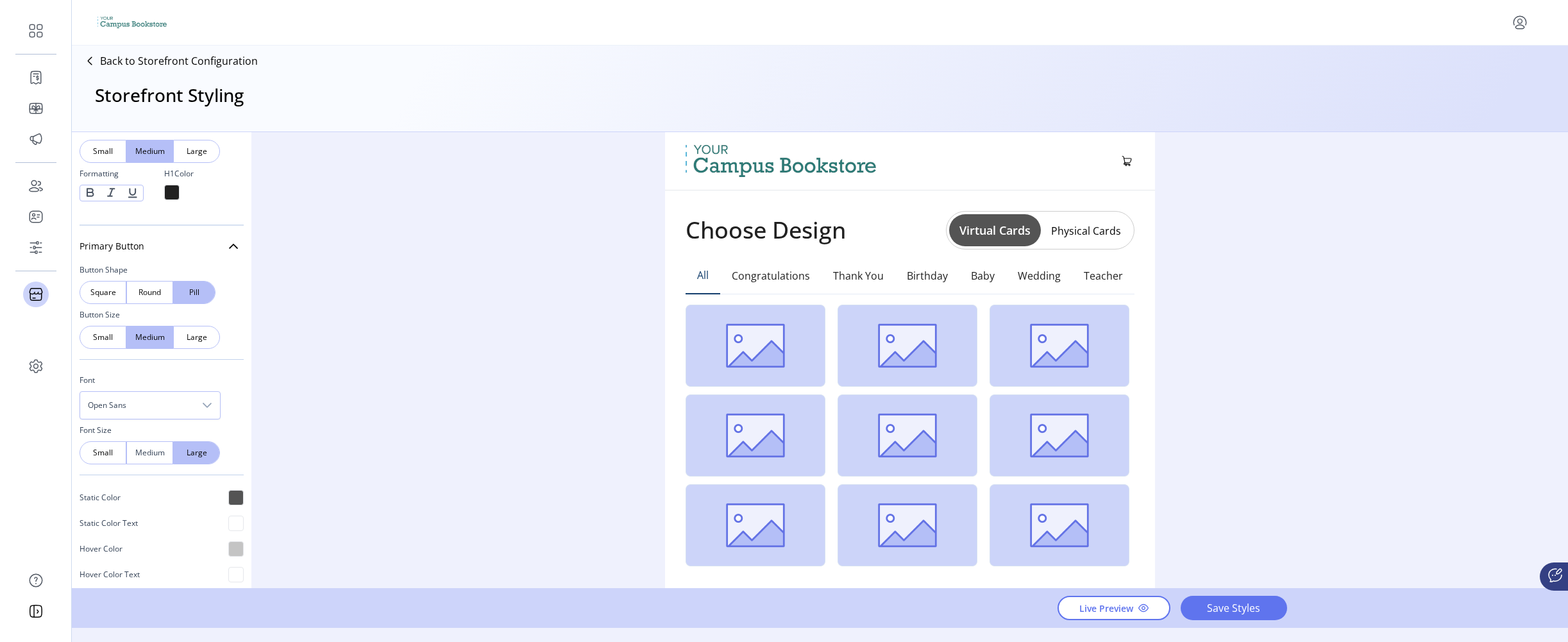
click at [146, 453] on span "Medium" at bounding box center [149, 452] width 14 height 12
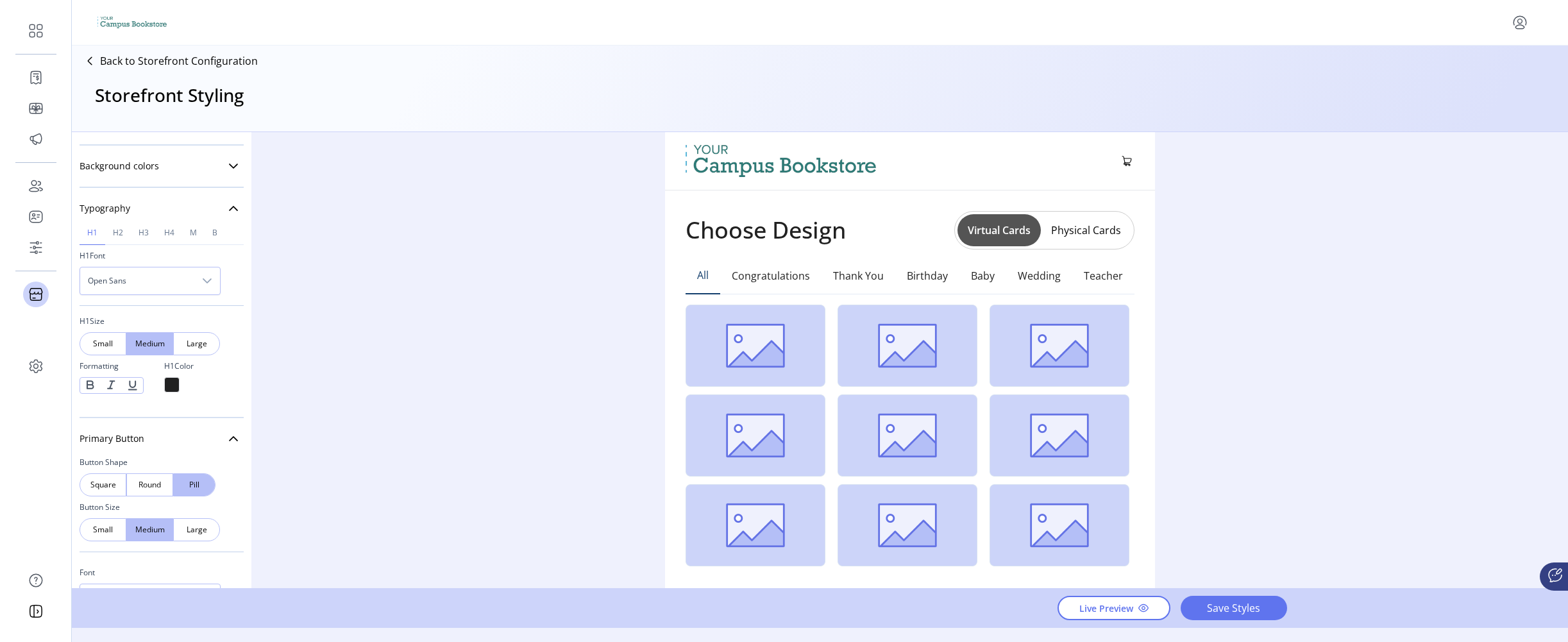
scroll to position [168, 0]
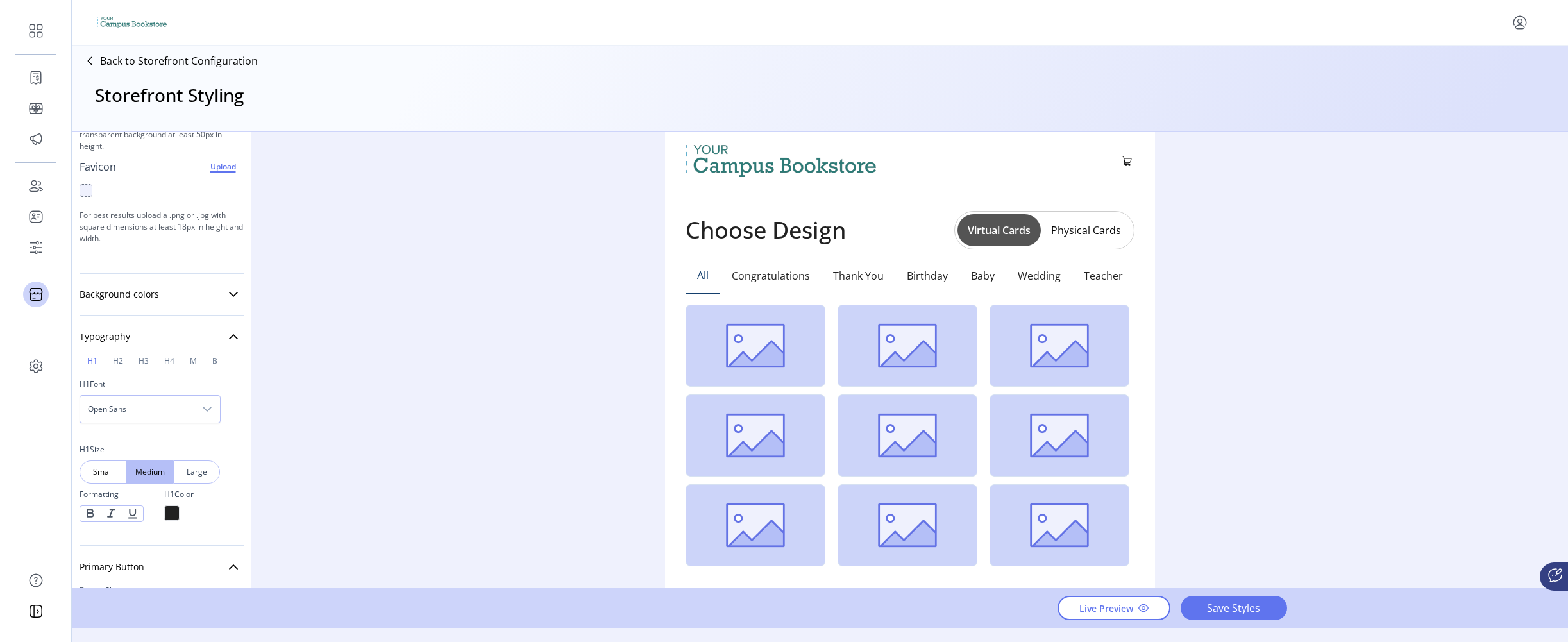
click at [207, 477] on div "Large" at bounding box center [196, 472] width 47 height 24
click at [168, 473] on div "Medium" at bounding box center [150, 472] width 47 height 24
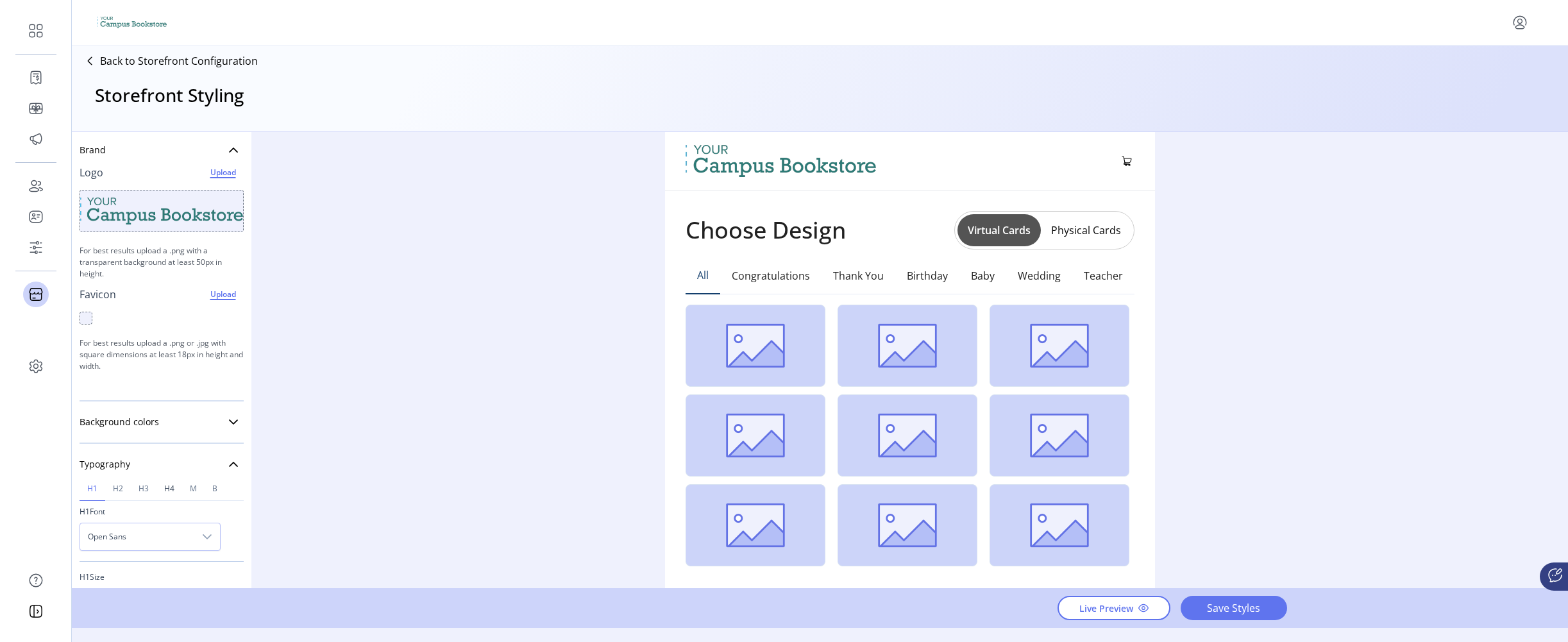
scroll to position [41, 0]
click at [116, 481] on link "h2" at bounding box center [118, 489] width 25 height 24
click at [93, 488] on span "h1" at bounding box center [91, 489] width 10 height 8
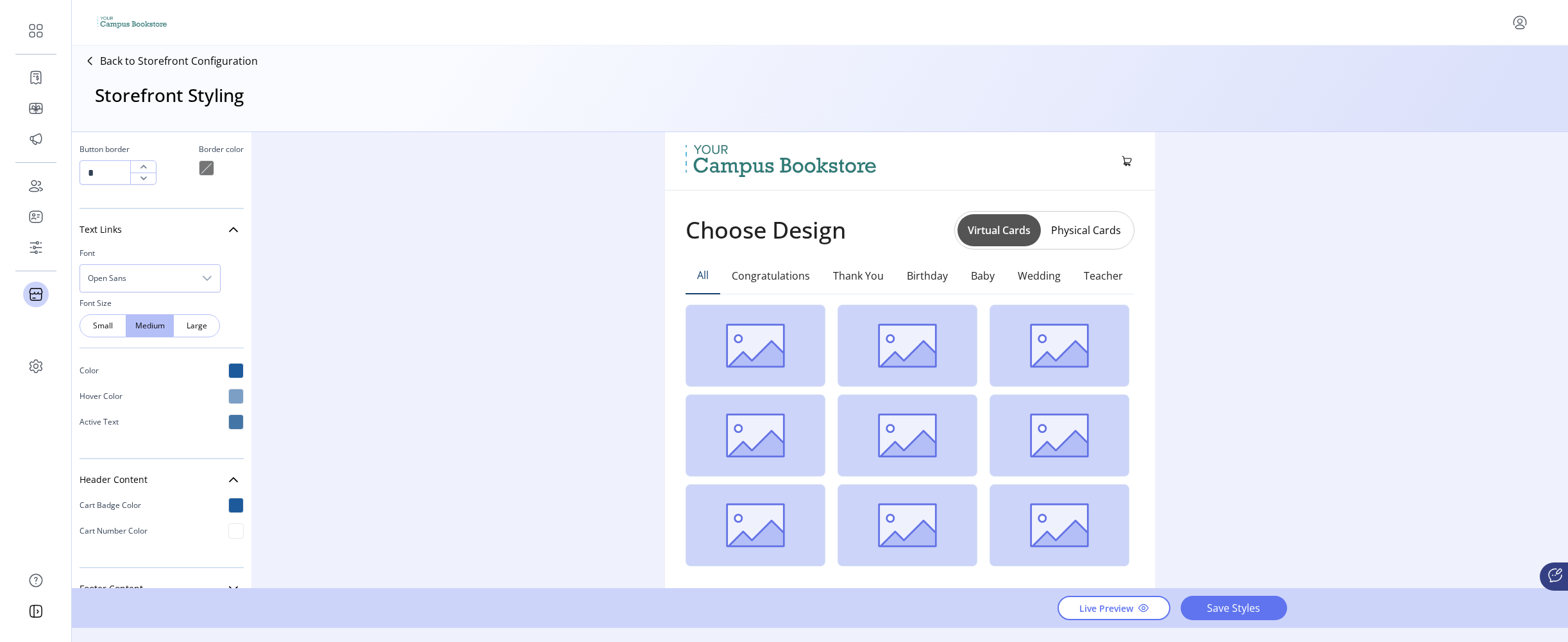
scroll to position [1552, 0]
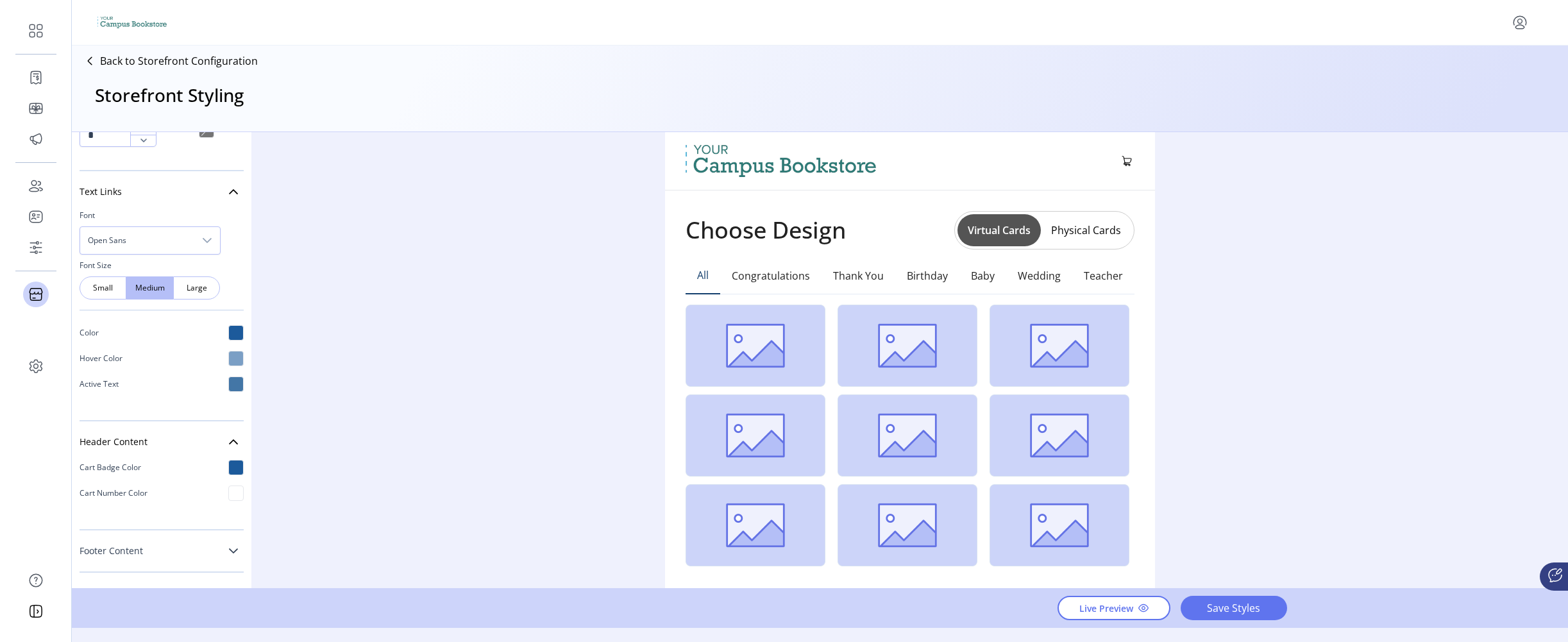
click at [168, 542] on link "Footer Content" at bounding box center [162, 551] width 165 height 25
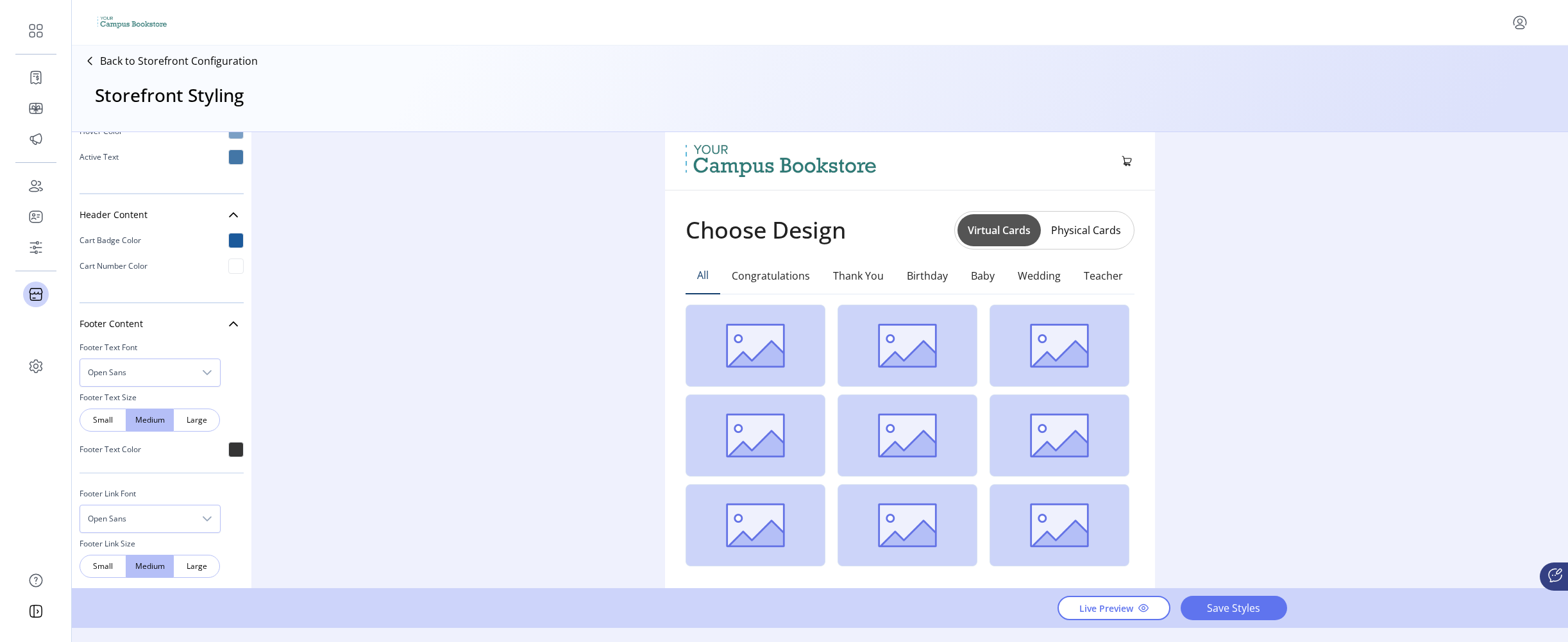
scroll to position [1905, 0]
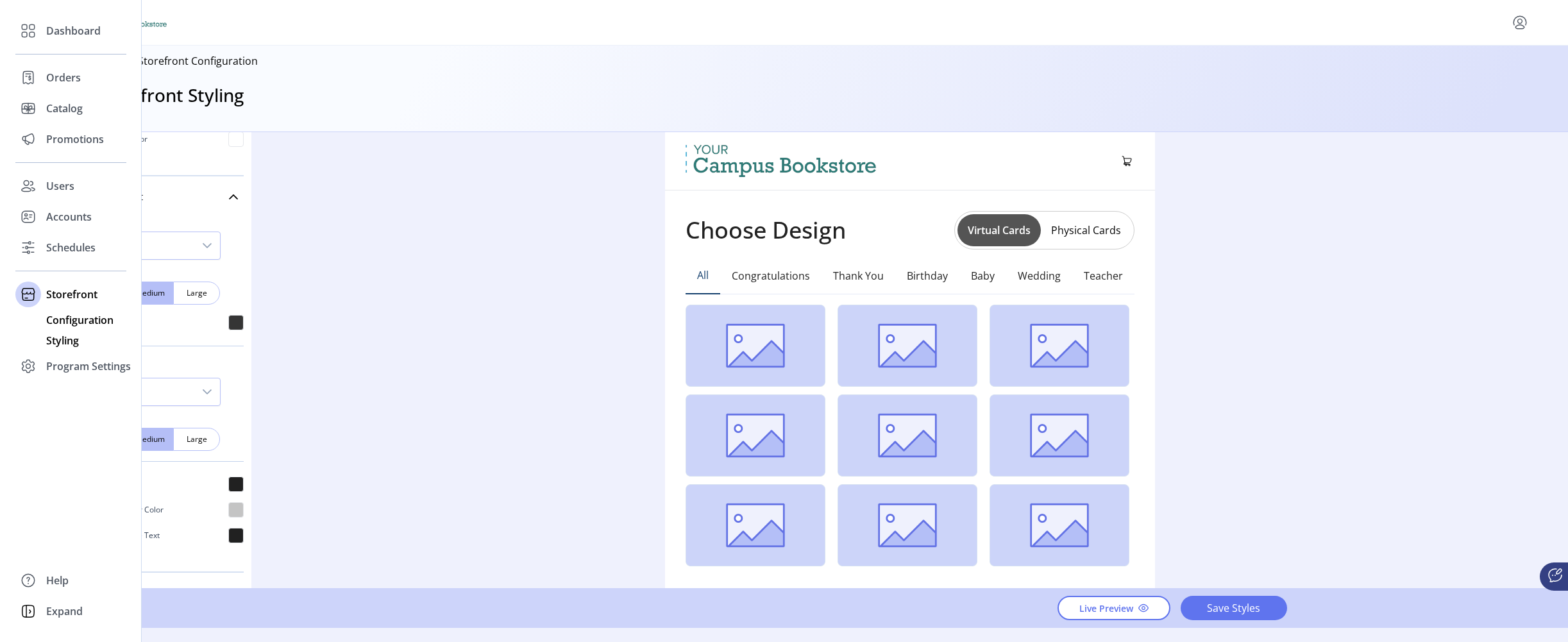
click at [69, 323] on span "Configuration" at bounding box center [80, 319] width 67 height 15
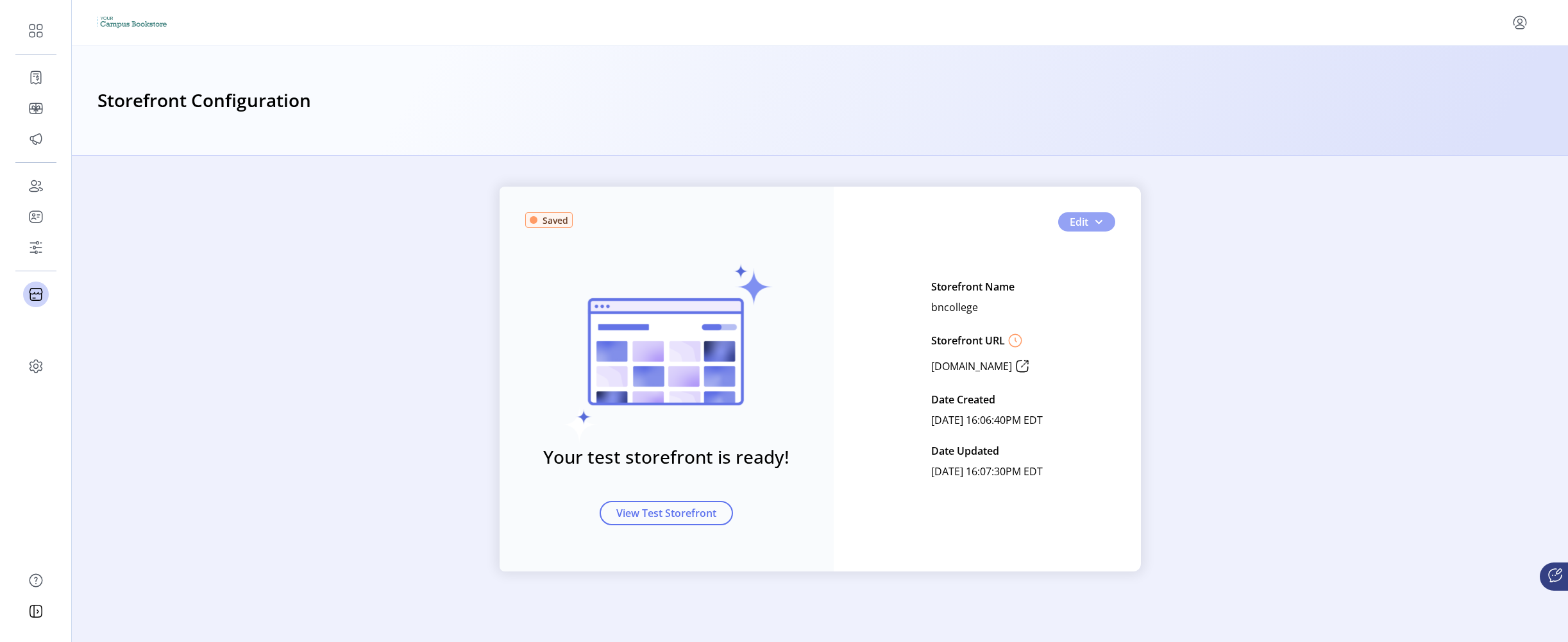
click at [1076, 226] on span "Edit" at bounding box center [1079, 222] width 19 height 15
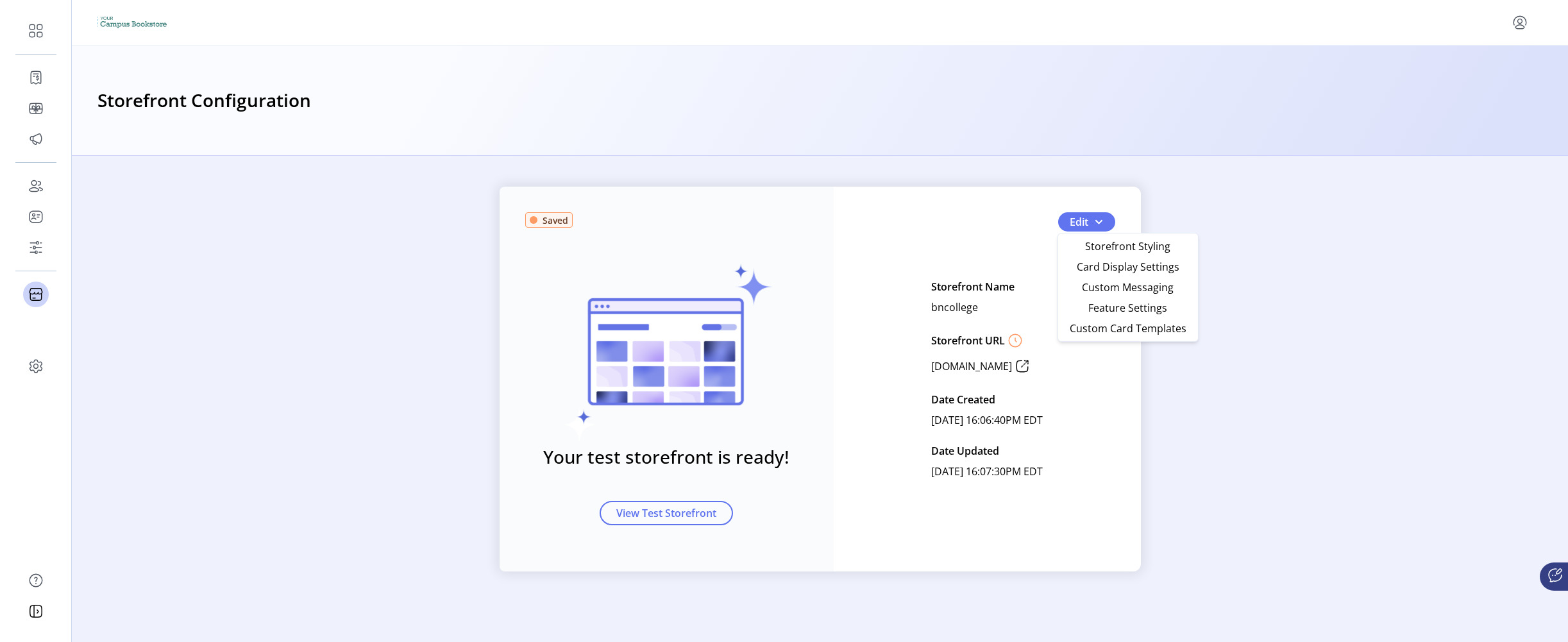
click at [1255, 210] on div "Saved Your test storefront is ready! View Test Storefront Edit Storefront Name …" at bounding box center [819, 378] width 1496 height 384
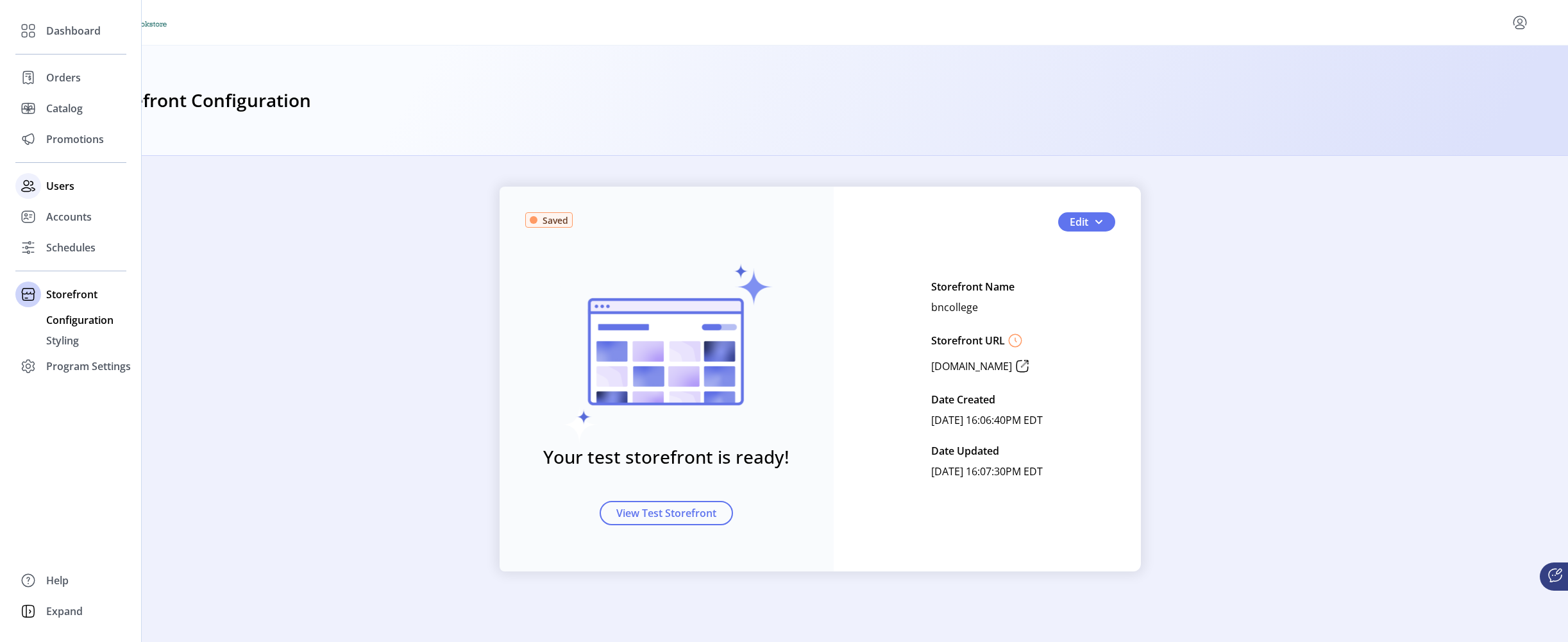
click at [71, 182] on span "Users" at bounding box center [60, 185] width 28 height 15
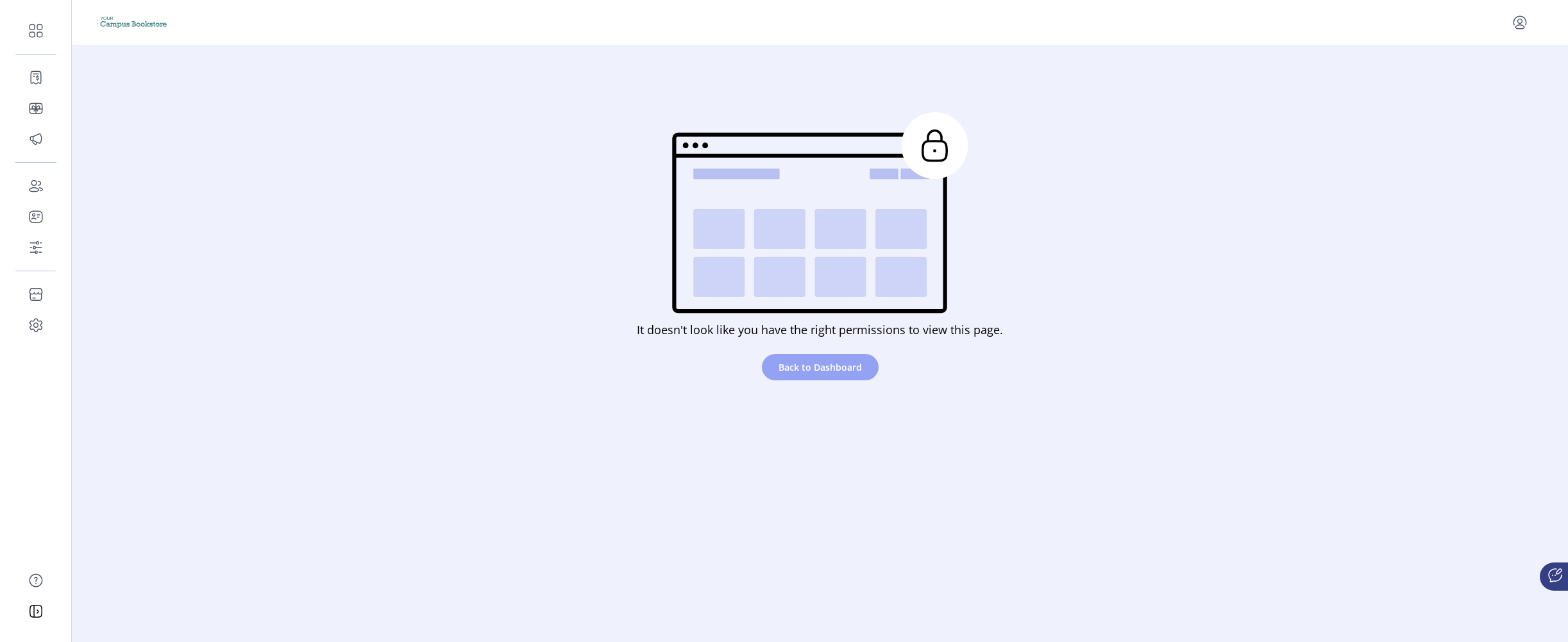
click at [806, 361] on span "Back to Dashboard" at bounding box center [820, 366] width 83 height 14
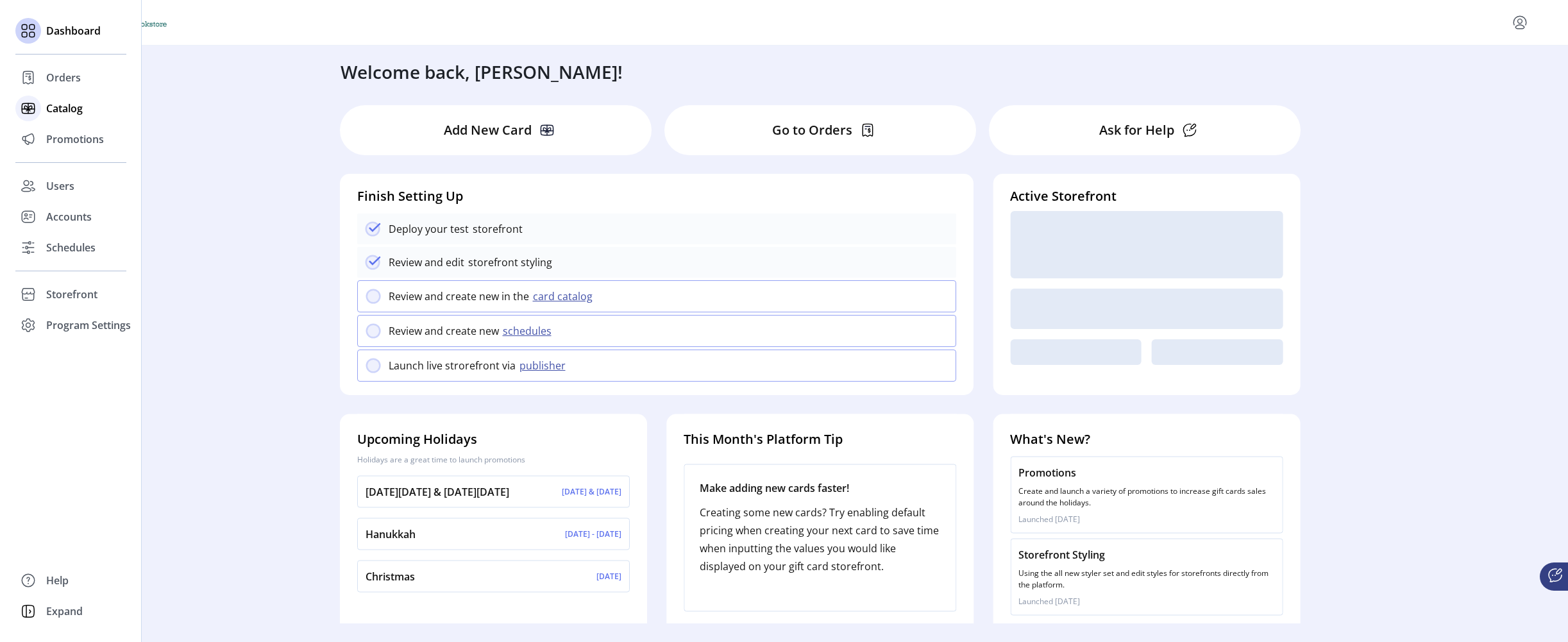
click at [55, 113] on span "Catalog" at bounding box center [64, 108] width 36 height 15
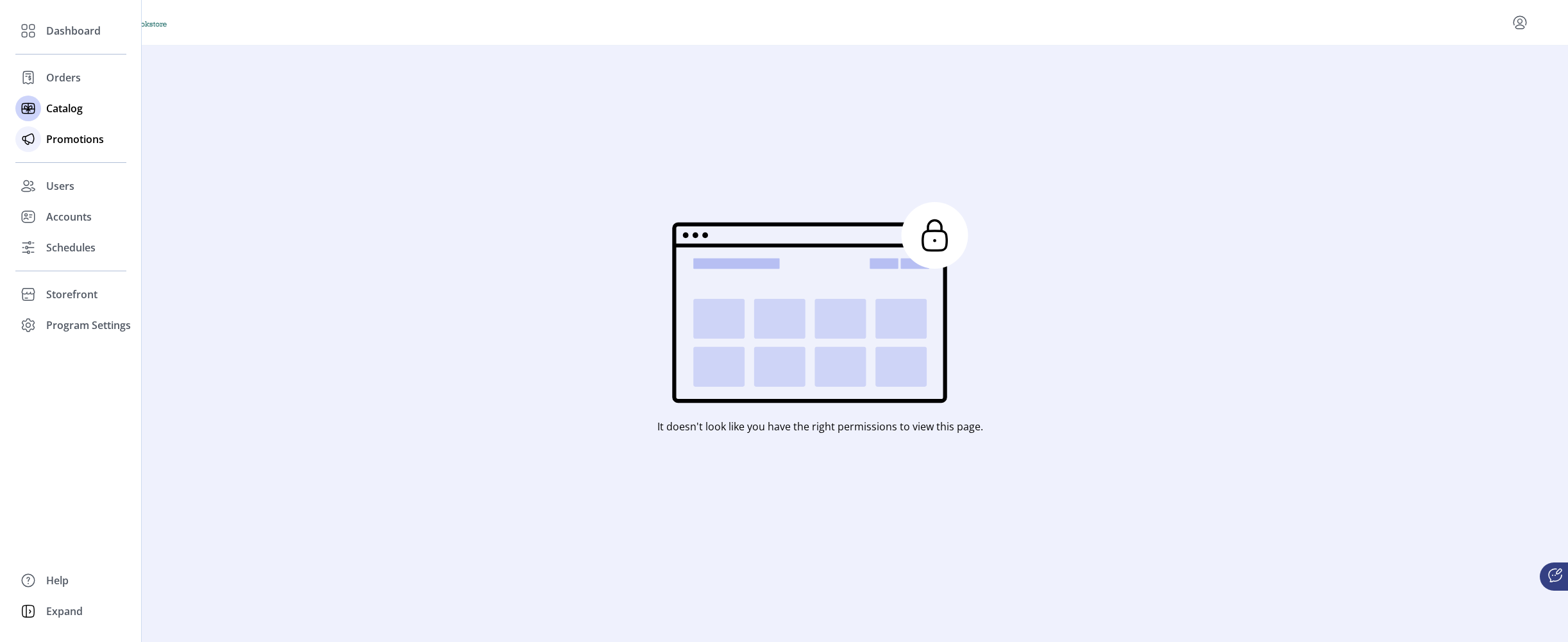
click at [79, 137] on span "Promotions" at bounding box center [75, 138] width 58 height 15
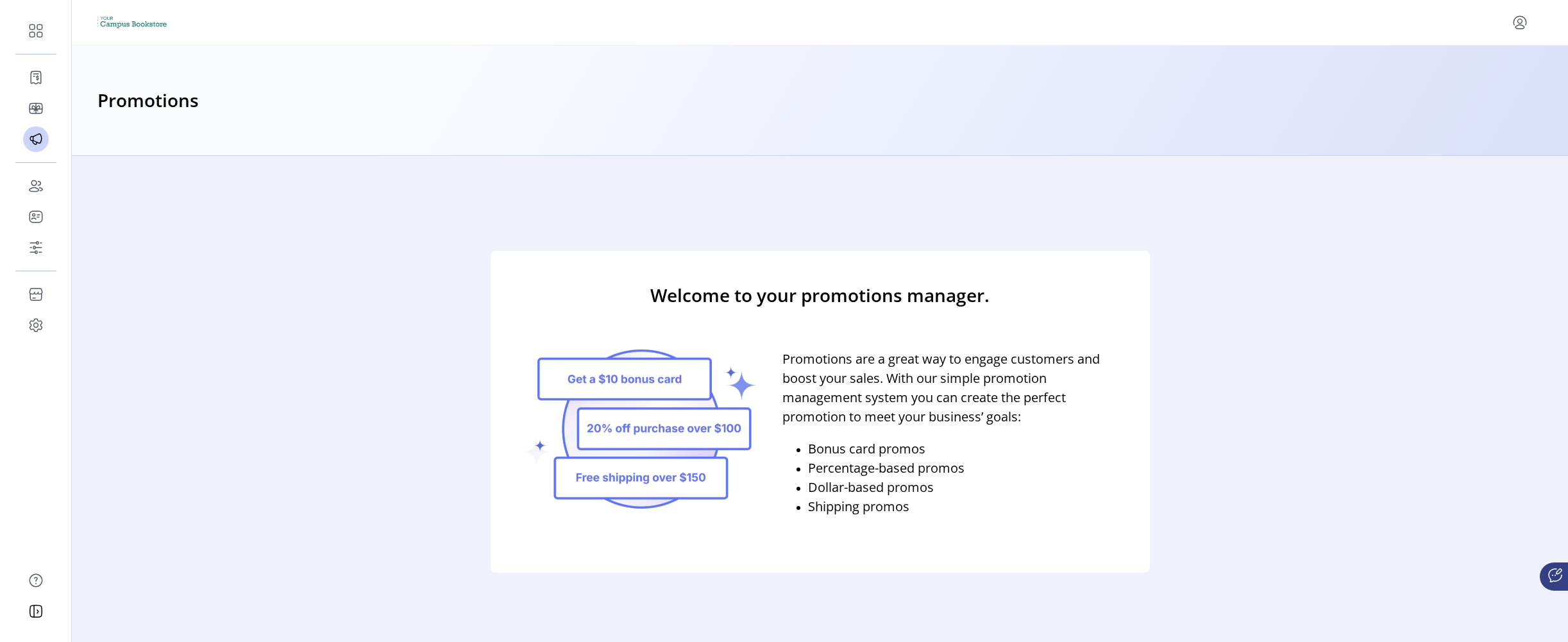
scroll to position [21, 0]
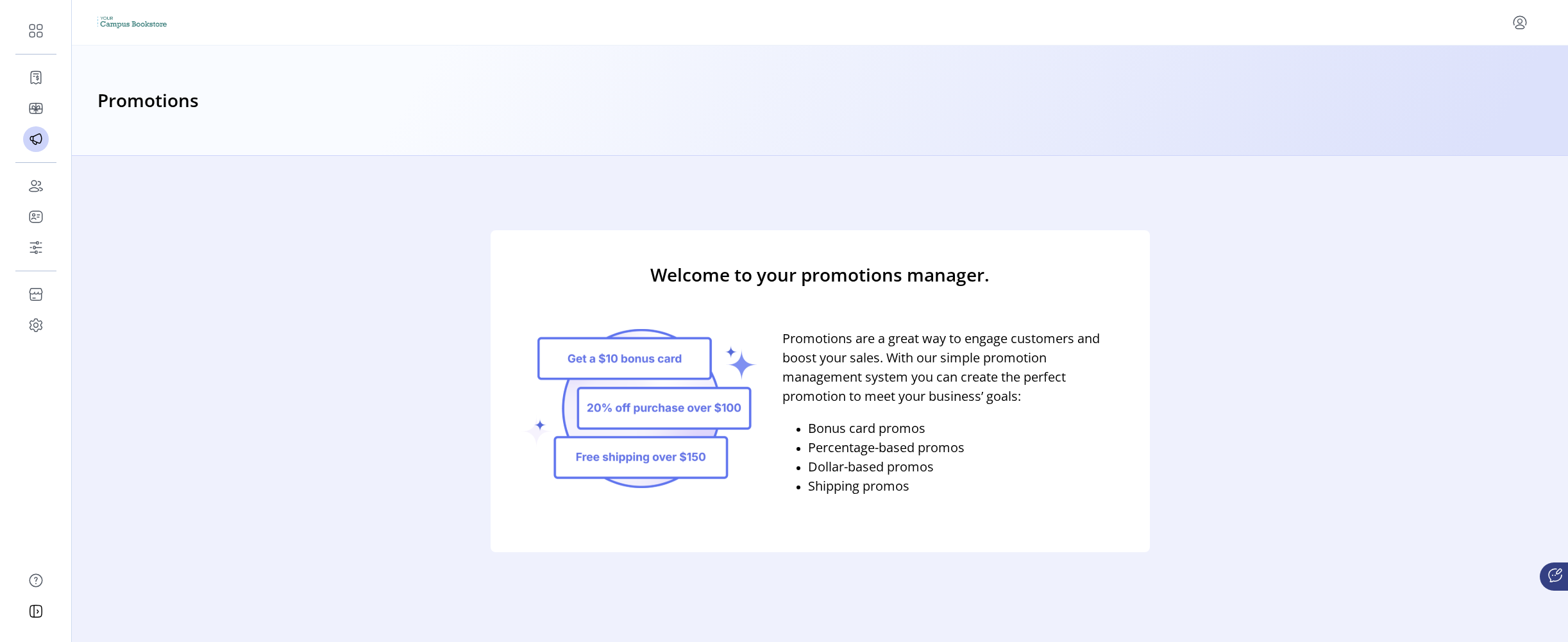
click at [635, 371] on rect at bounding box center [638, 409] width 235 height 159
click at [638, 430] on rect at bounding box center [638, 409] width 235 height 159
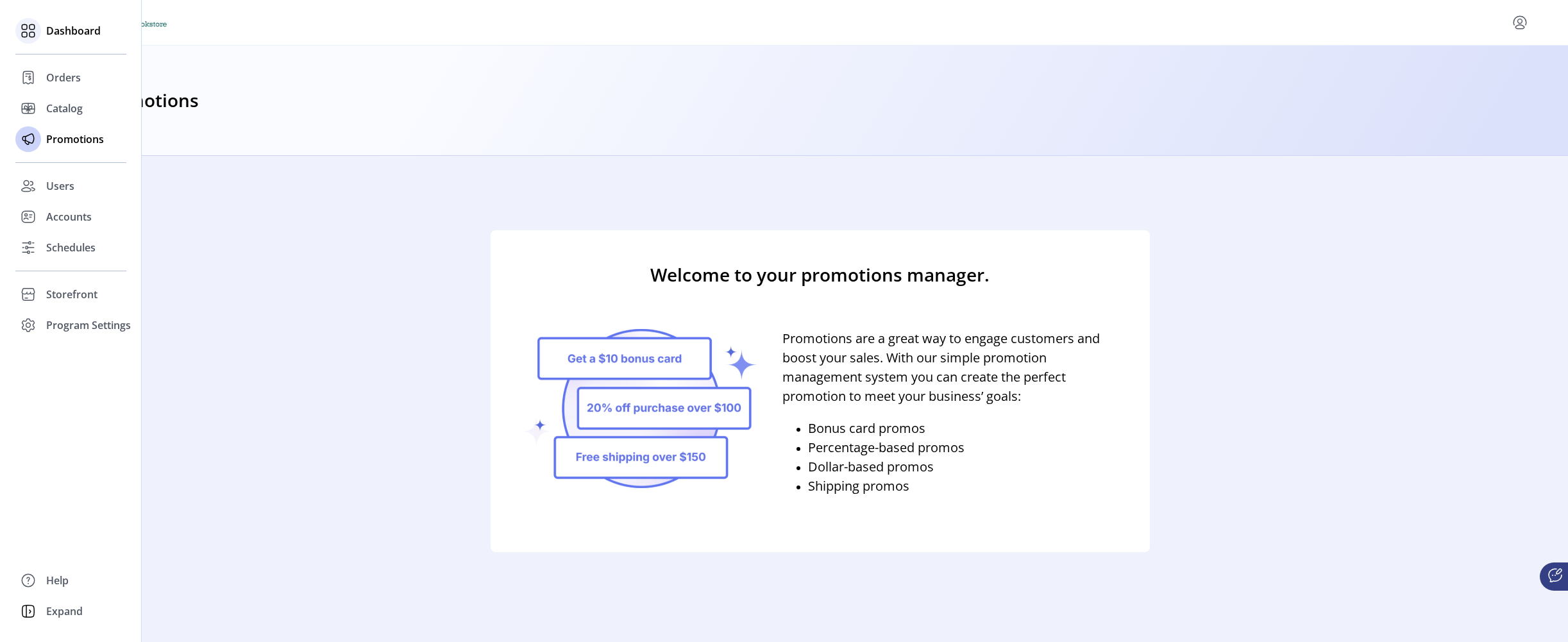
click at [34, 28] on icon at bounding box center [33, 27] width 5 height 5
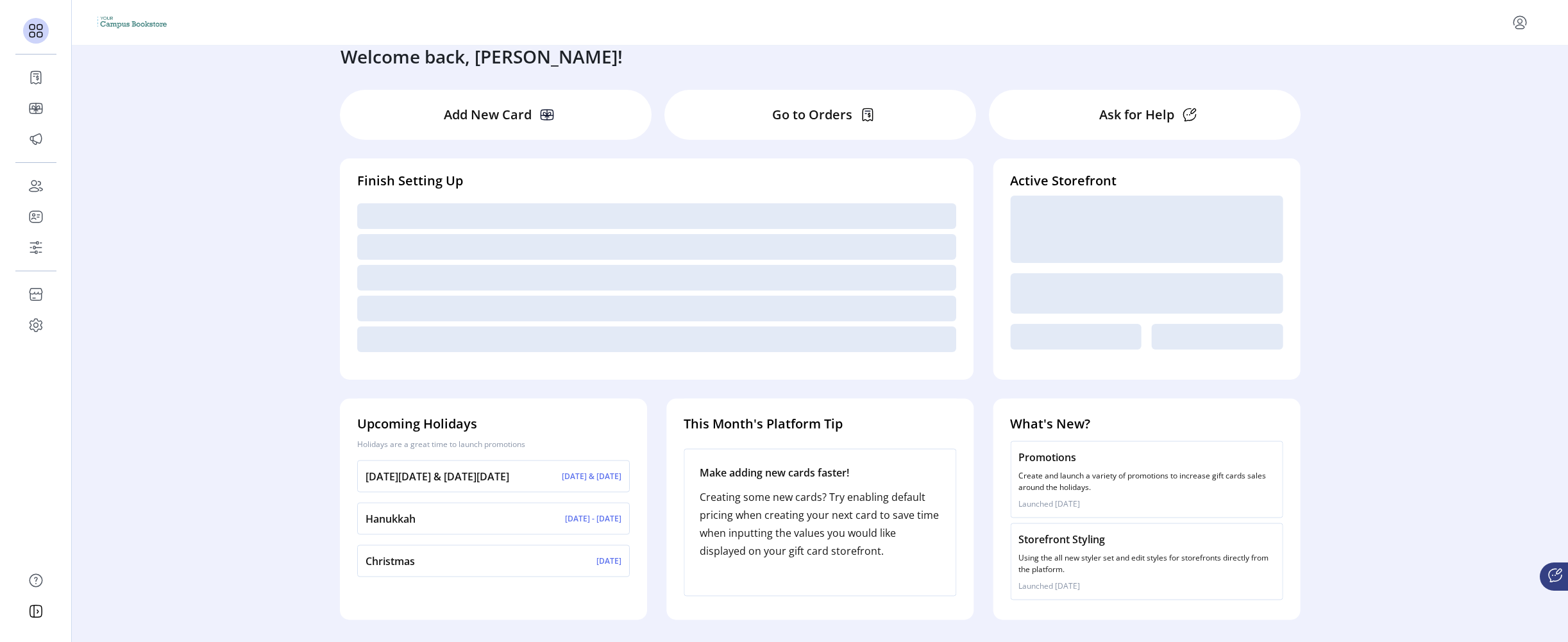
scroll to position [24, 0]
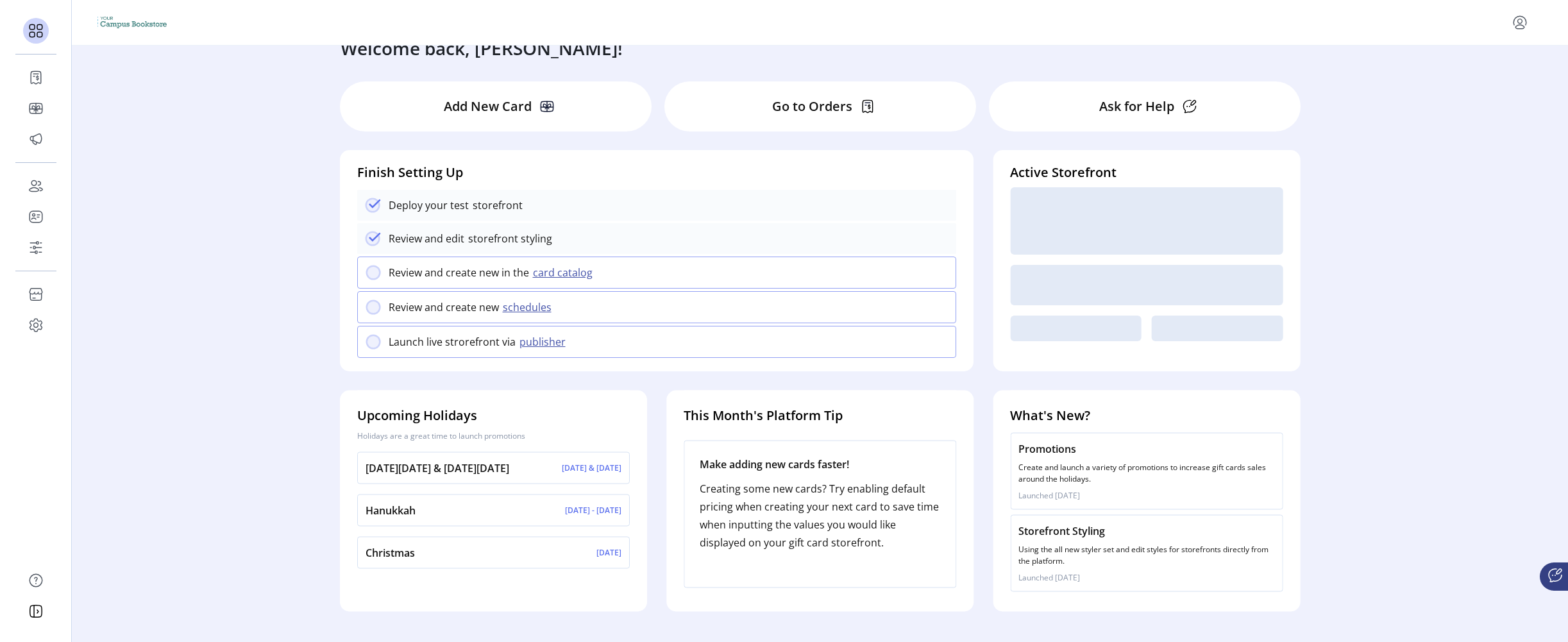
click at [404, 429] on div "Upcoming Holidays Holidays are a great time to launch promotions [DATE][DATE] &…" at bounding box center [493, 491] width 288 height 202
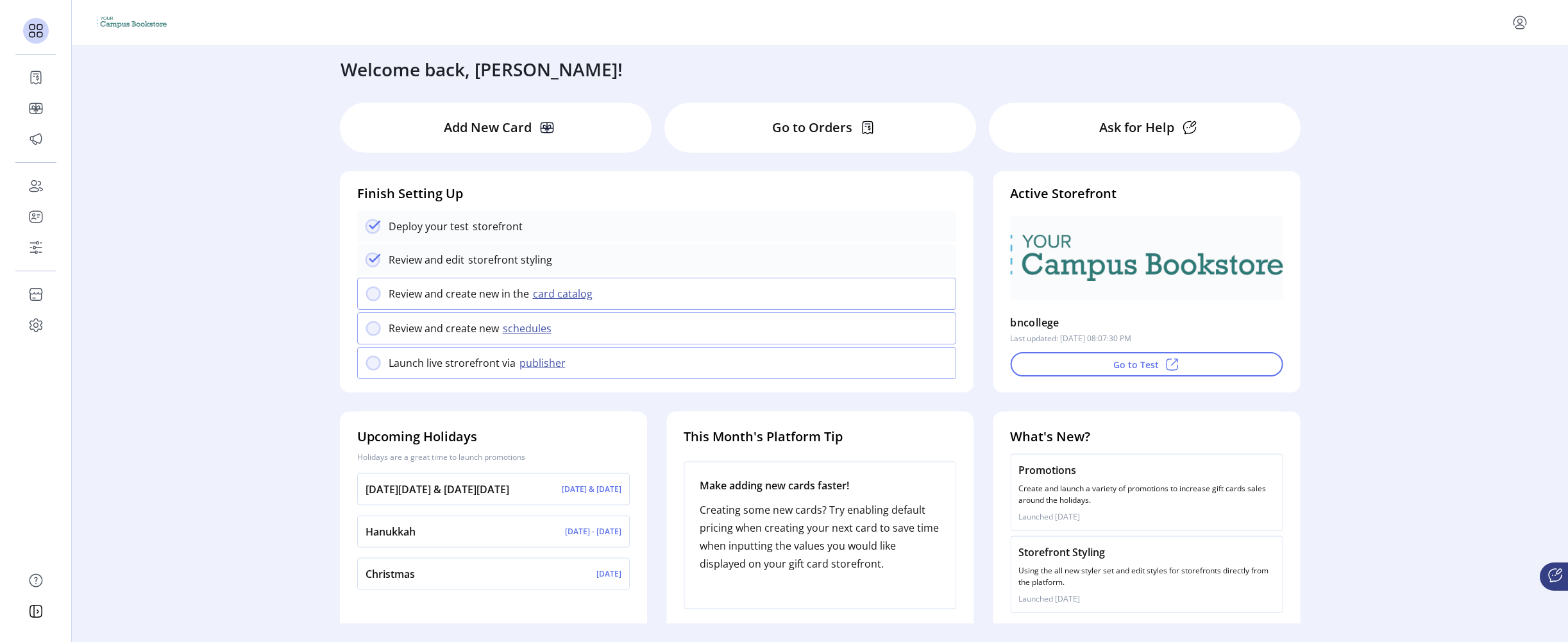
scroll to position [0, 0]
click at [1048, 493] on p "Create and launch a variety of promotions to increase gift cards sales around t…" at bounding box center [1146, 497] width 256 height 24
click at [549, 500] on div "[DATE][DATE] & [DATE][DATE] & [DATE]" at bounding box center [493, 491] width 272 height 32
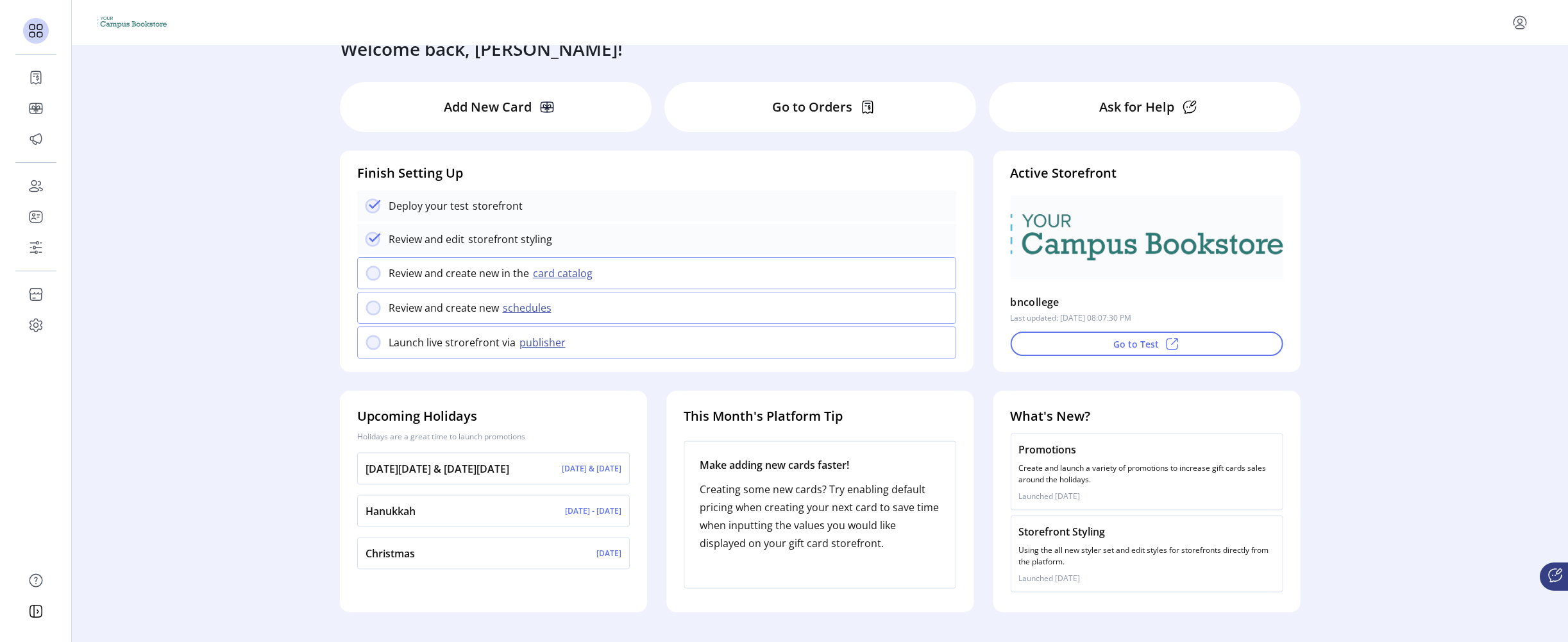
scroll to position [24, 0]
